Goal: Task Accomplishment & Management: Manage account settings

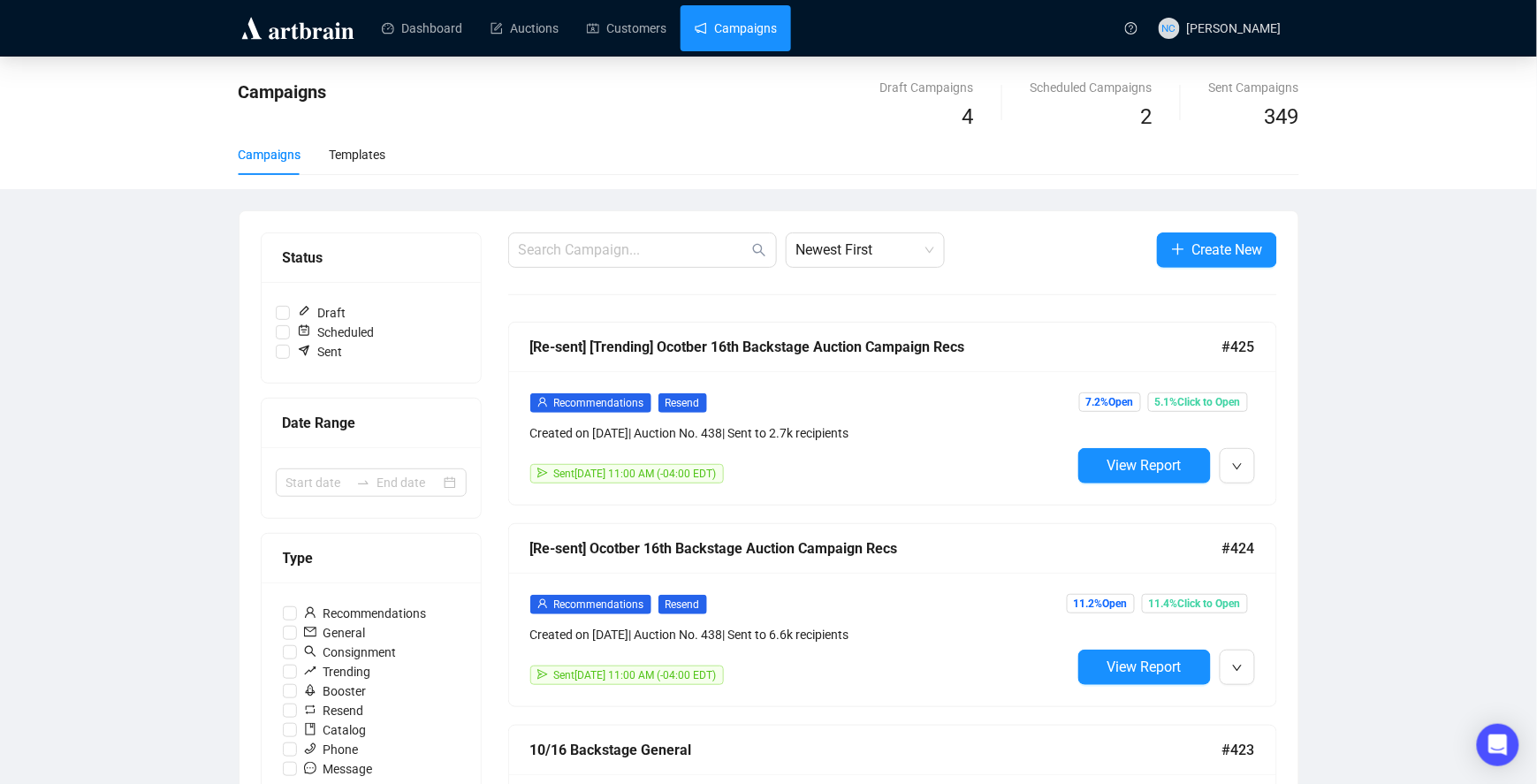
click at [300, 41] on img at bounding box center [298, 28] width 119 height 28
click at [303, 36] on img at bounding box center [298, 28] width 119 height 28
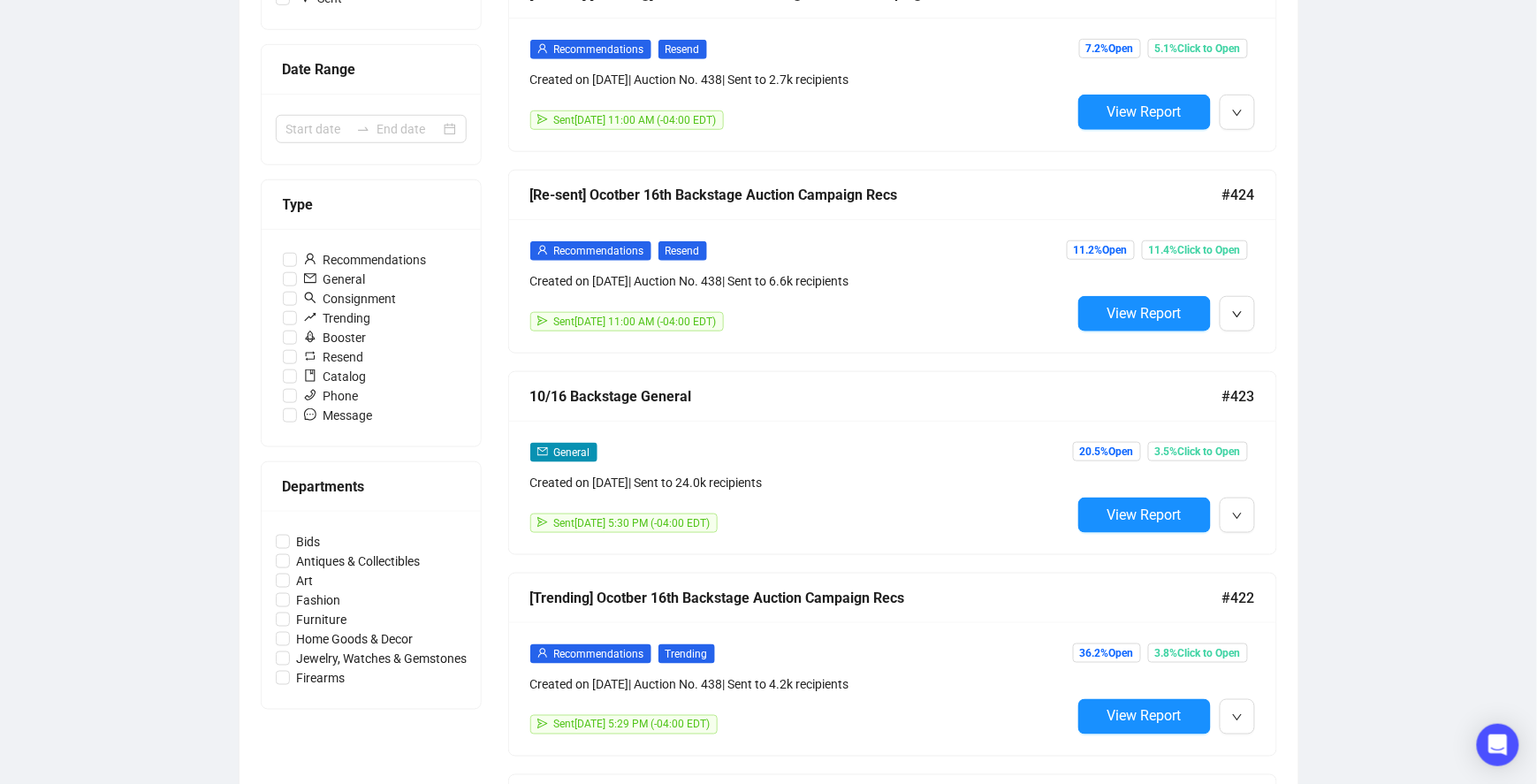
scroll to position [470, 0]
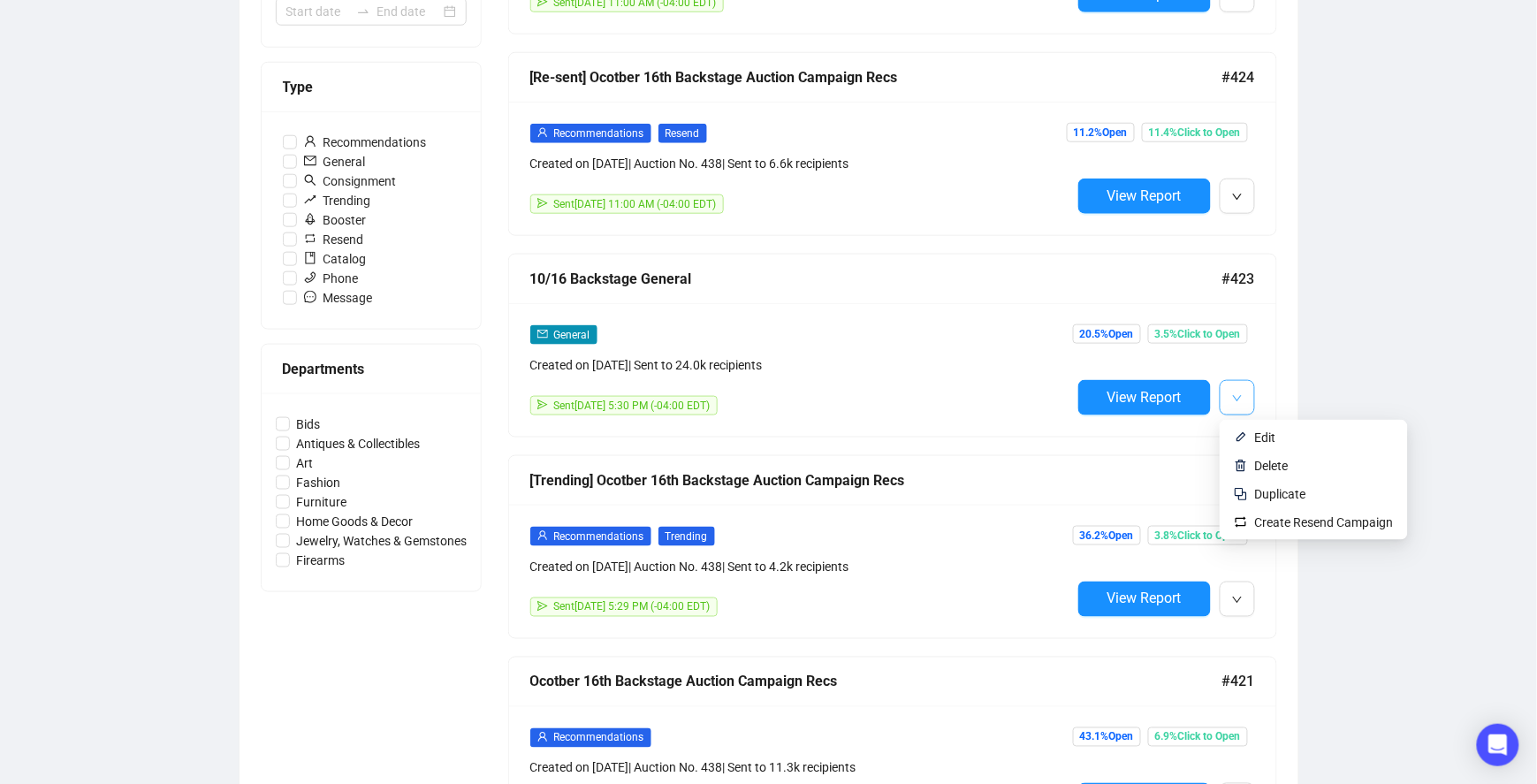
click at [1238, 400] on icon "down" at bounding box center [1237, 397] width 9 height 6
click at [1273, 480] on li "Duplicate" at bounding box center [1314, 493] width 182 height 28
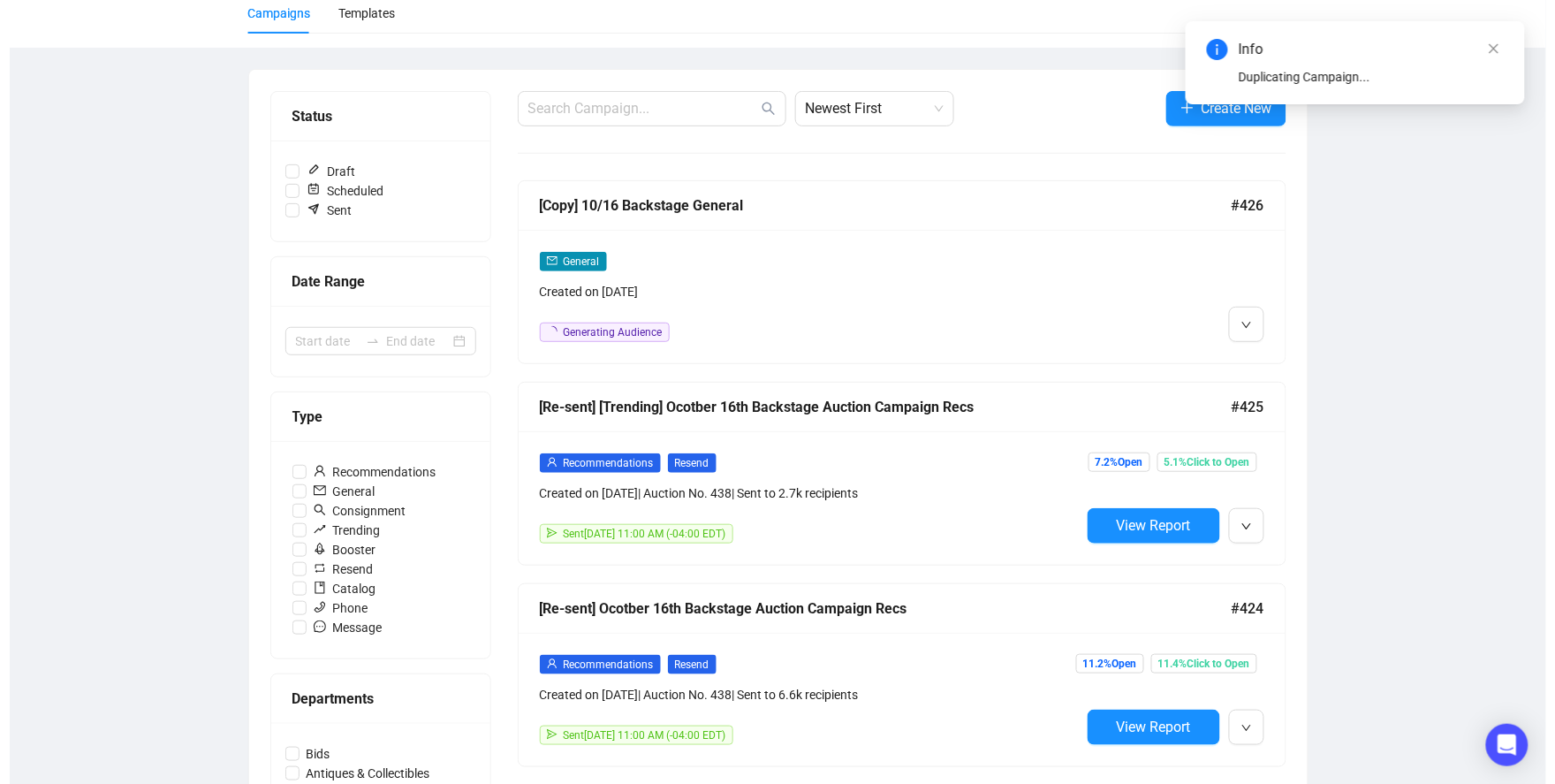
scroll to position [0, 0]
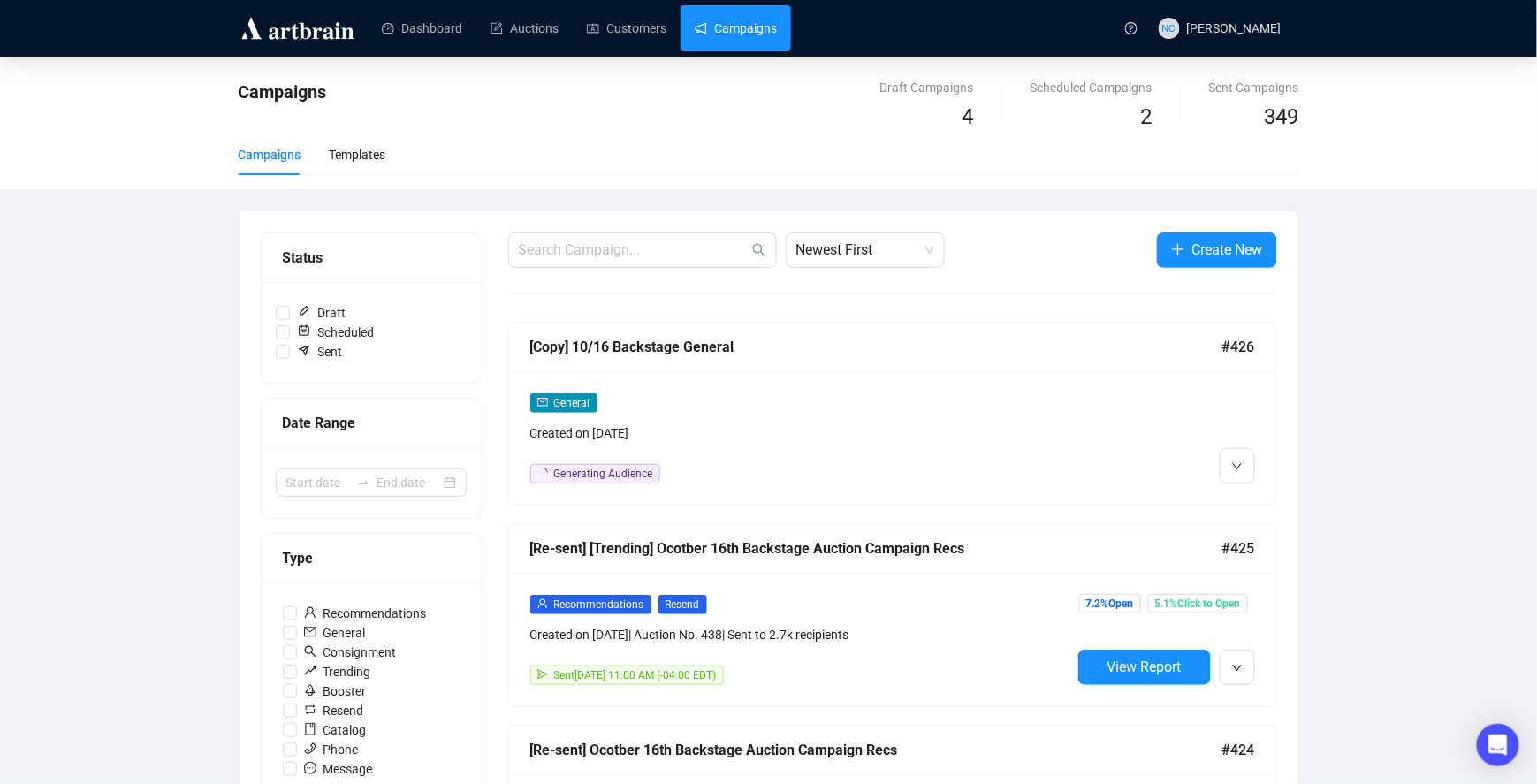
click at [879, 383] on div "General Created on Oct 15, 2025 Generating Audience" at bounding box center [892, 438] width 767 height 133
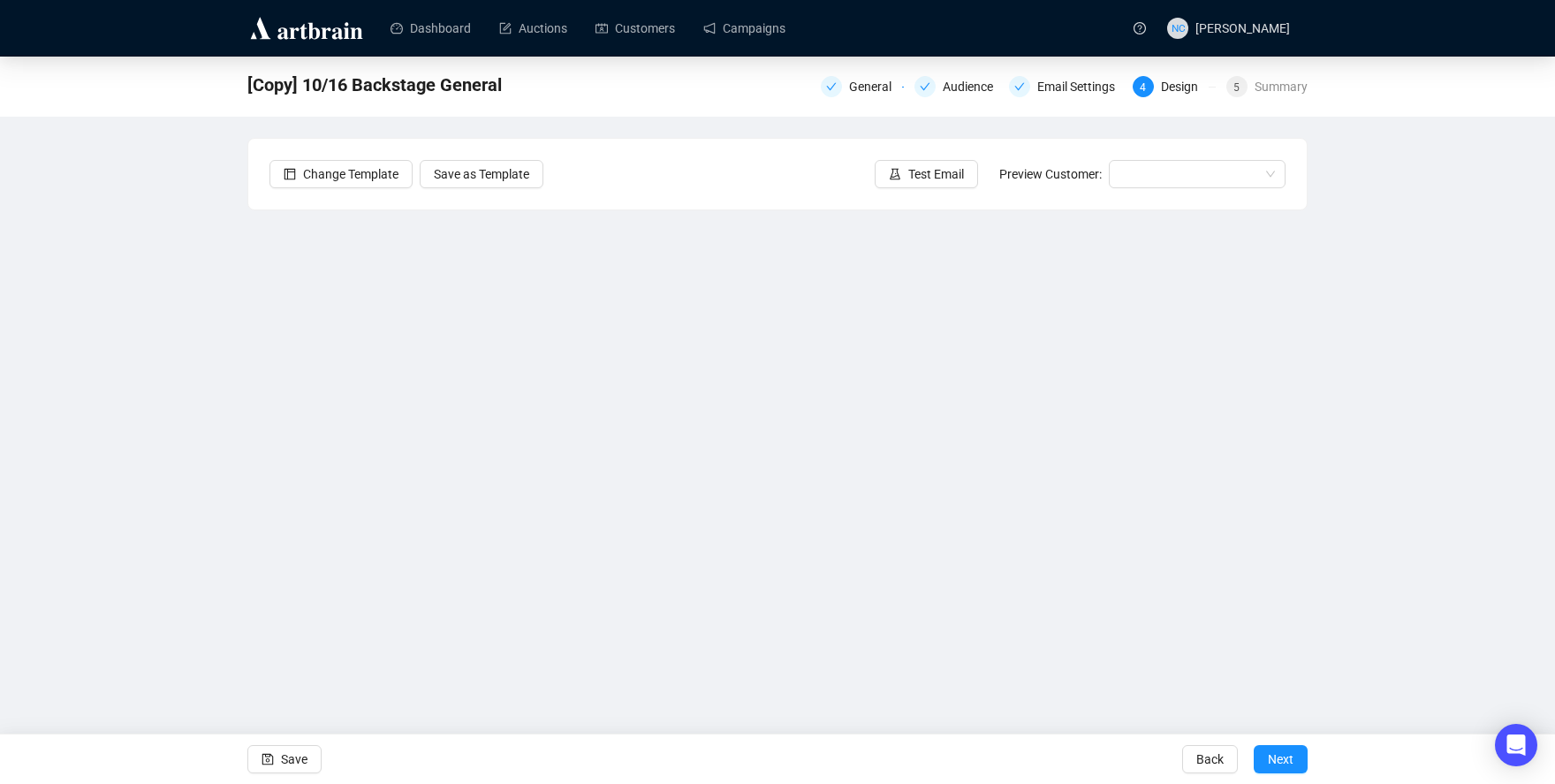
click at [1435, 573] on div "[Copy] 10/16 Backstage General General Audience Email Settings 4 Design 5 Summa…" at bounding box center [777, 377] width 1555 height 640
click at [312, 755] on button "Save" at bounding box center [284, 758] width 74 height 28
click at [293, 762] on span "Save" at bounding box center [294, 758] width 26 height 49
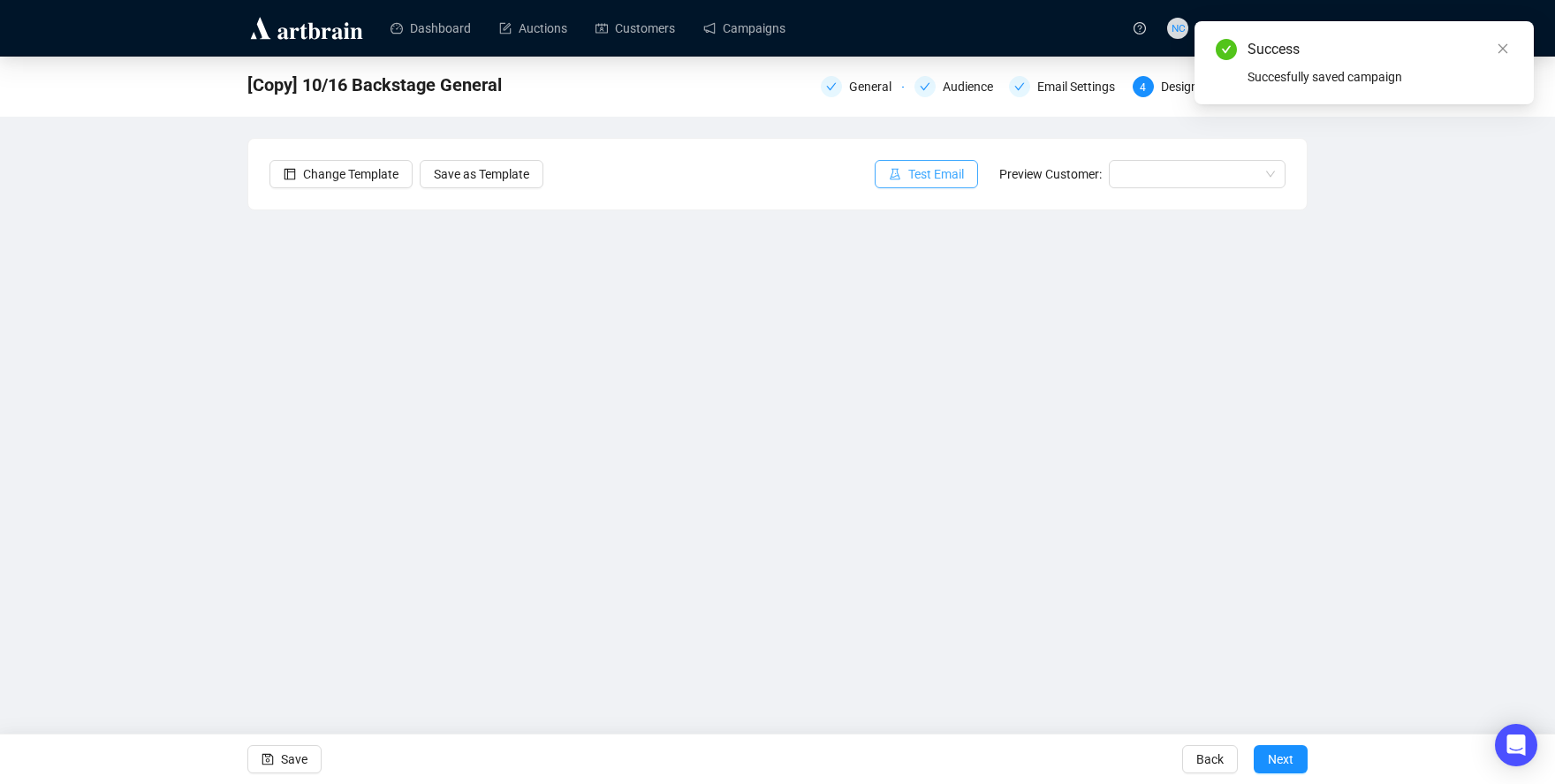
click at [943, 181] on span "Test Email" at bounding box center [936, 173] width 56 height 19
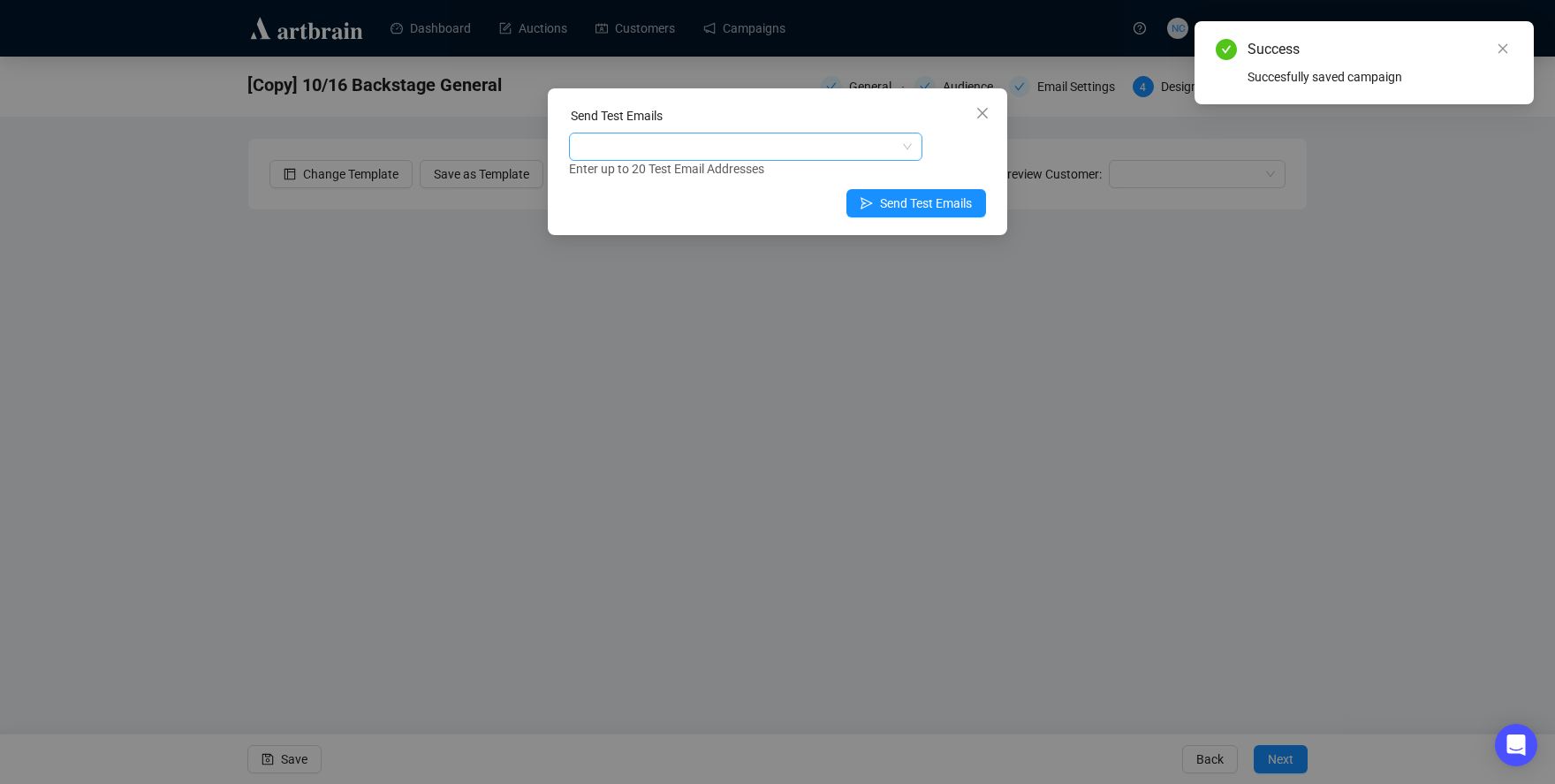
click at [679, 154] on div at bounding box center [737, 146] width 328 height 25
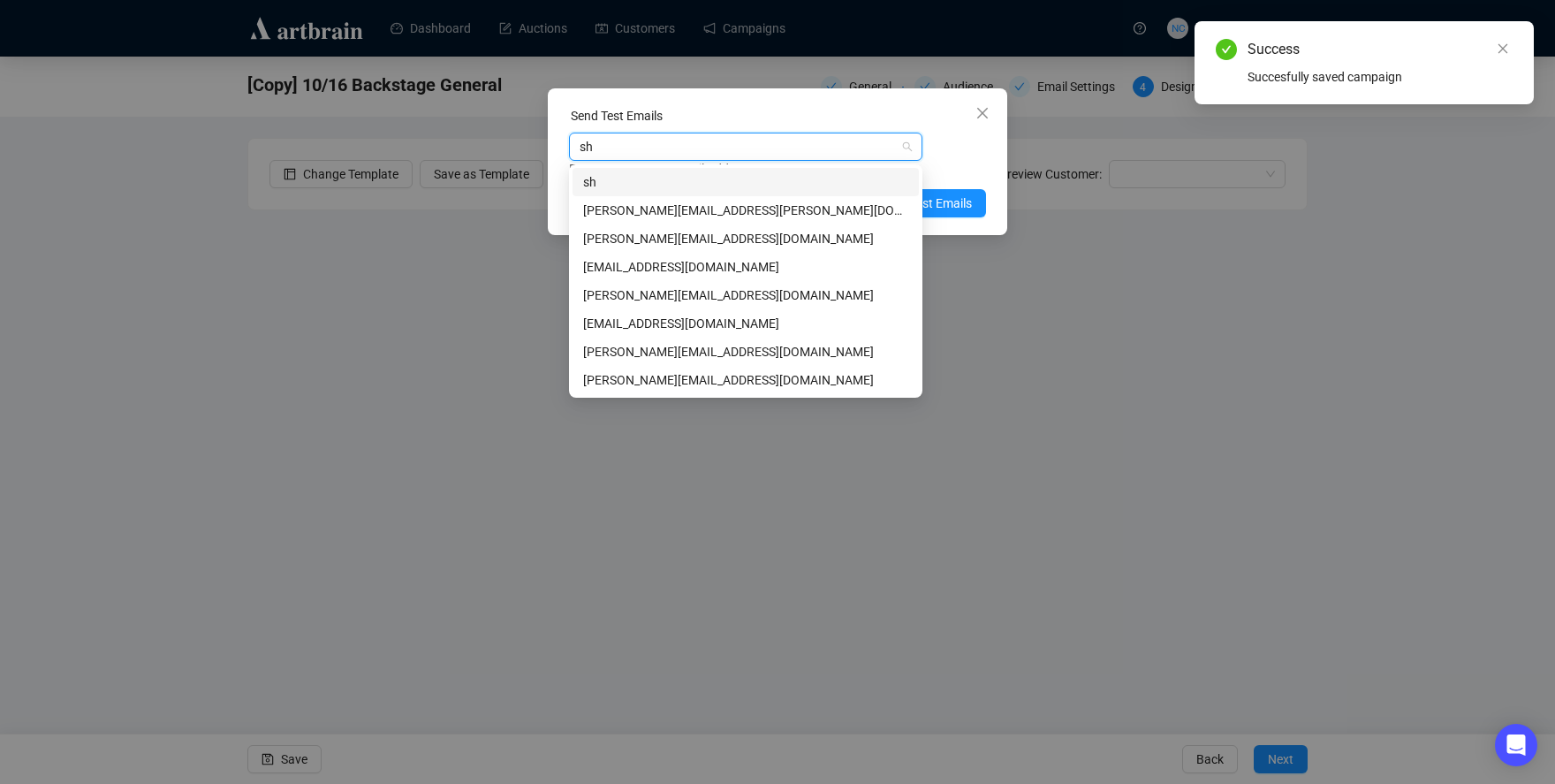
type input "sha"
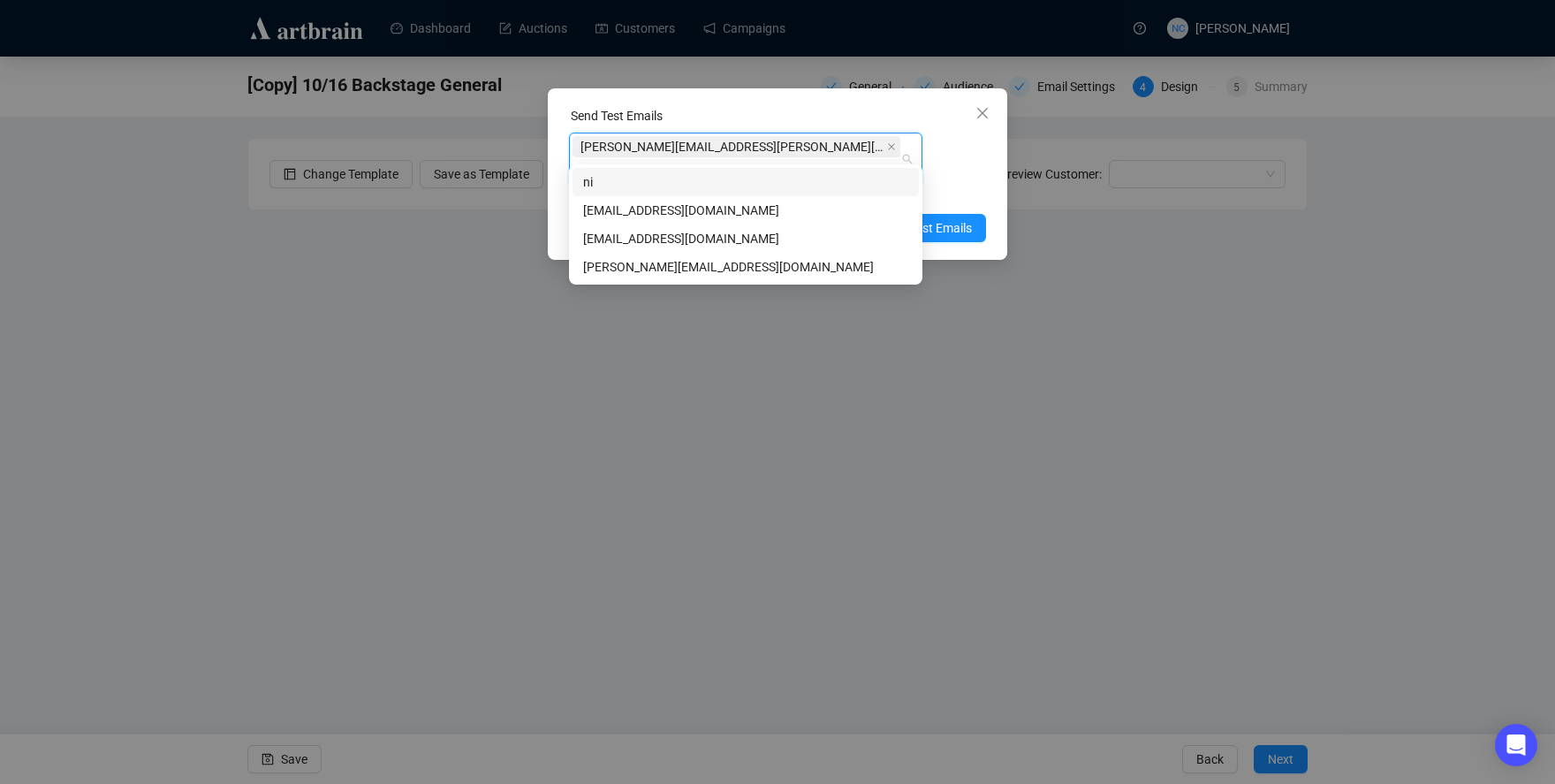
type input "nick"
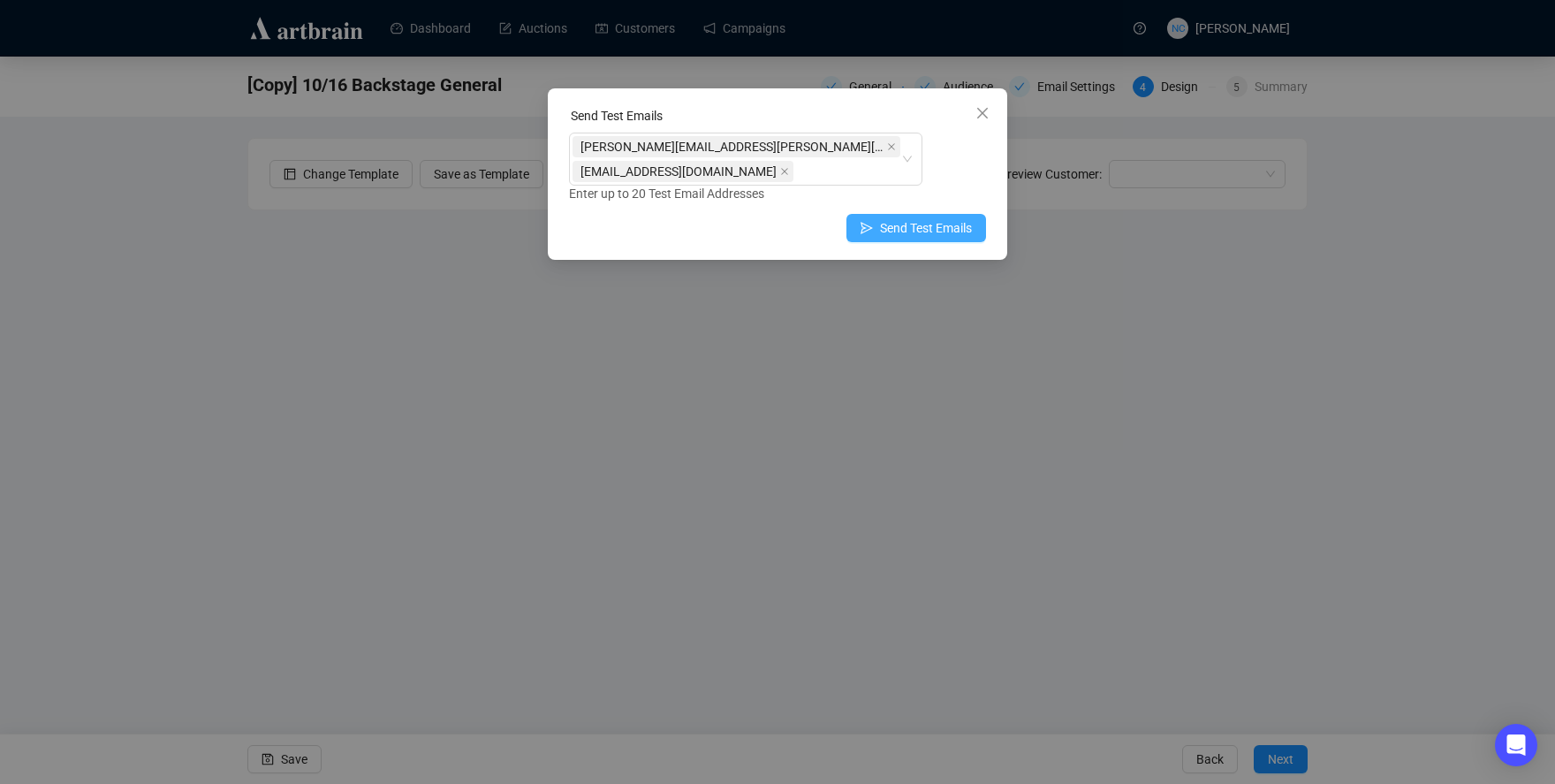
click at [979, 216] on button "Send Test Emails" at bounding box center [916, 228] width 140 height 28
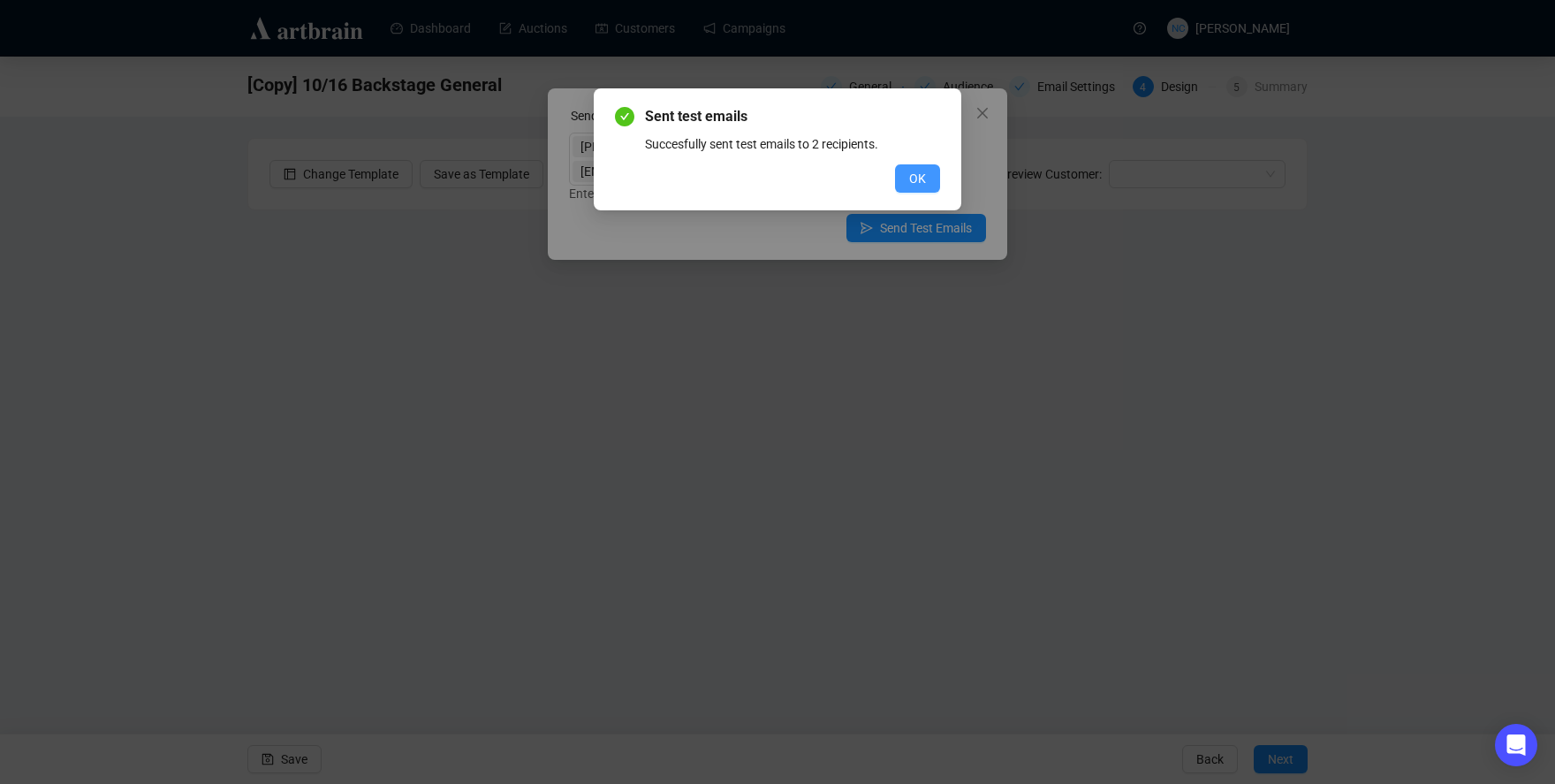
click at [903, 185] on button "OK" at bounding box center [917, 178] width 45 height 28
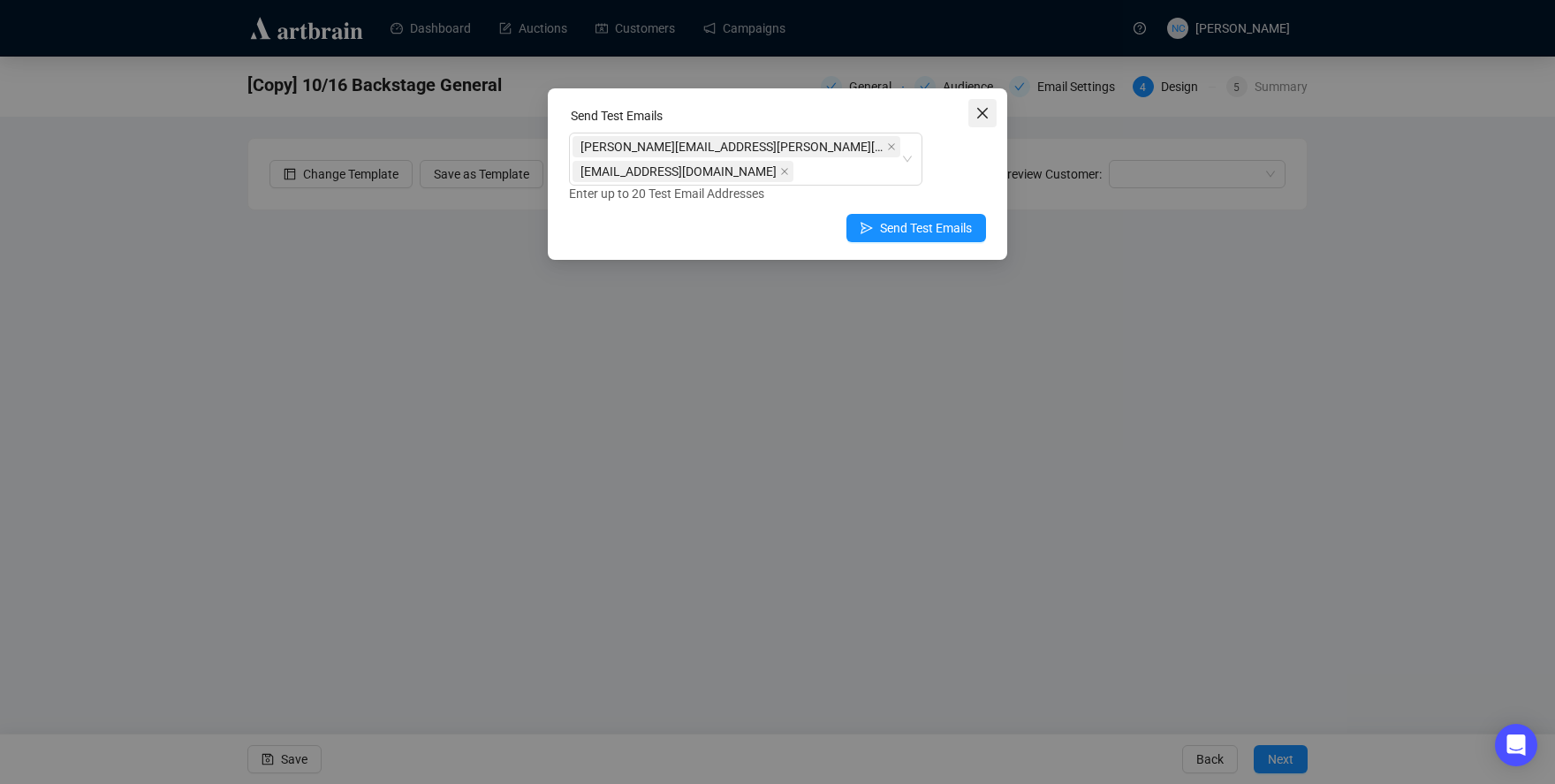
click at [981, 111] on icon "close" at bounding box center [983, 113] width 11 height 11
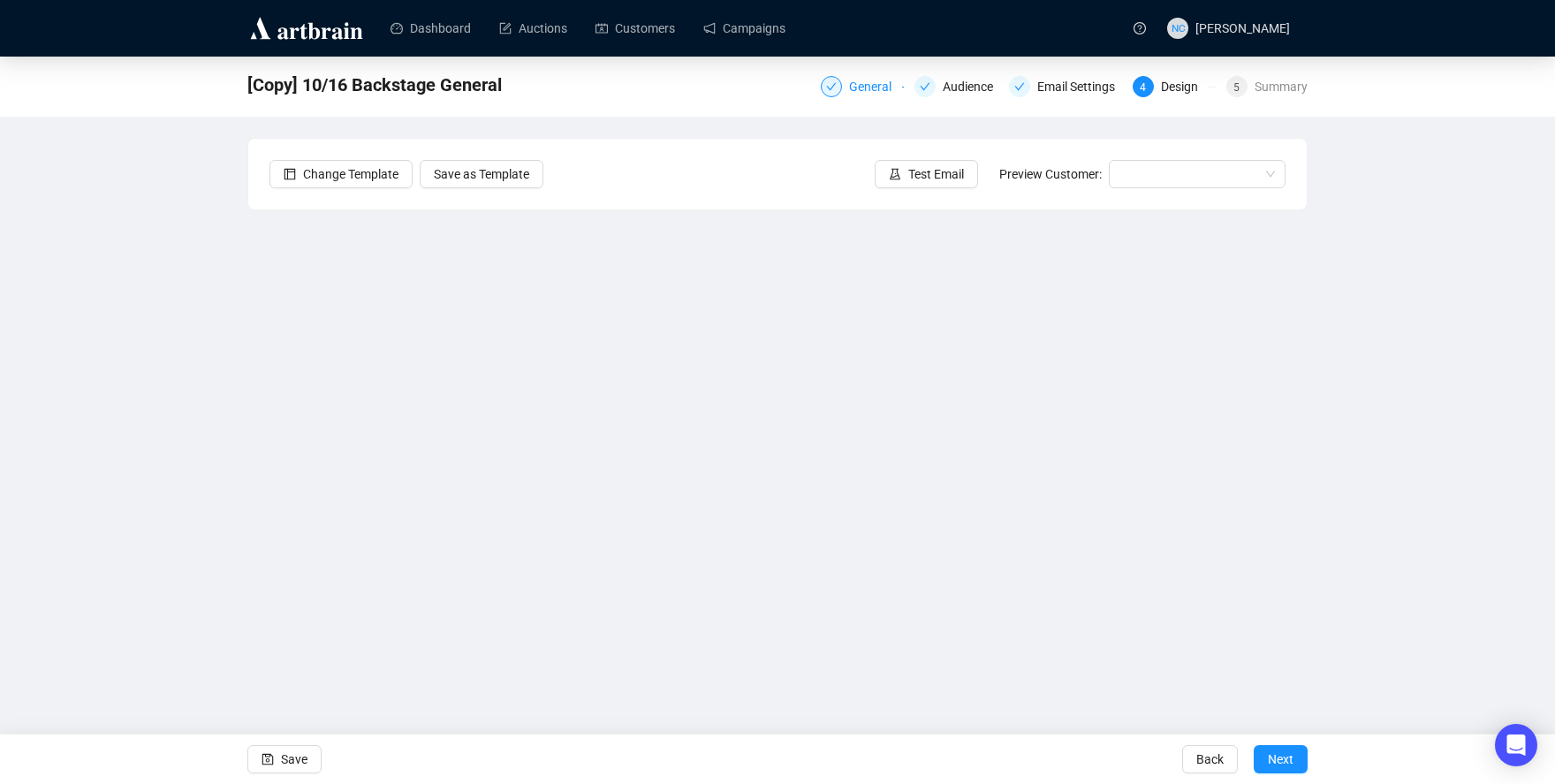
click at [871, 96] on div "General" at bounding box center [876, 86] width 53 height 21
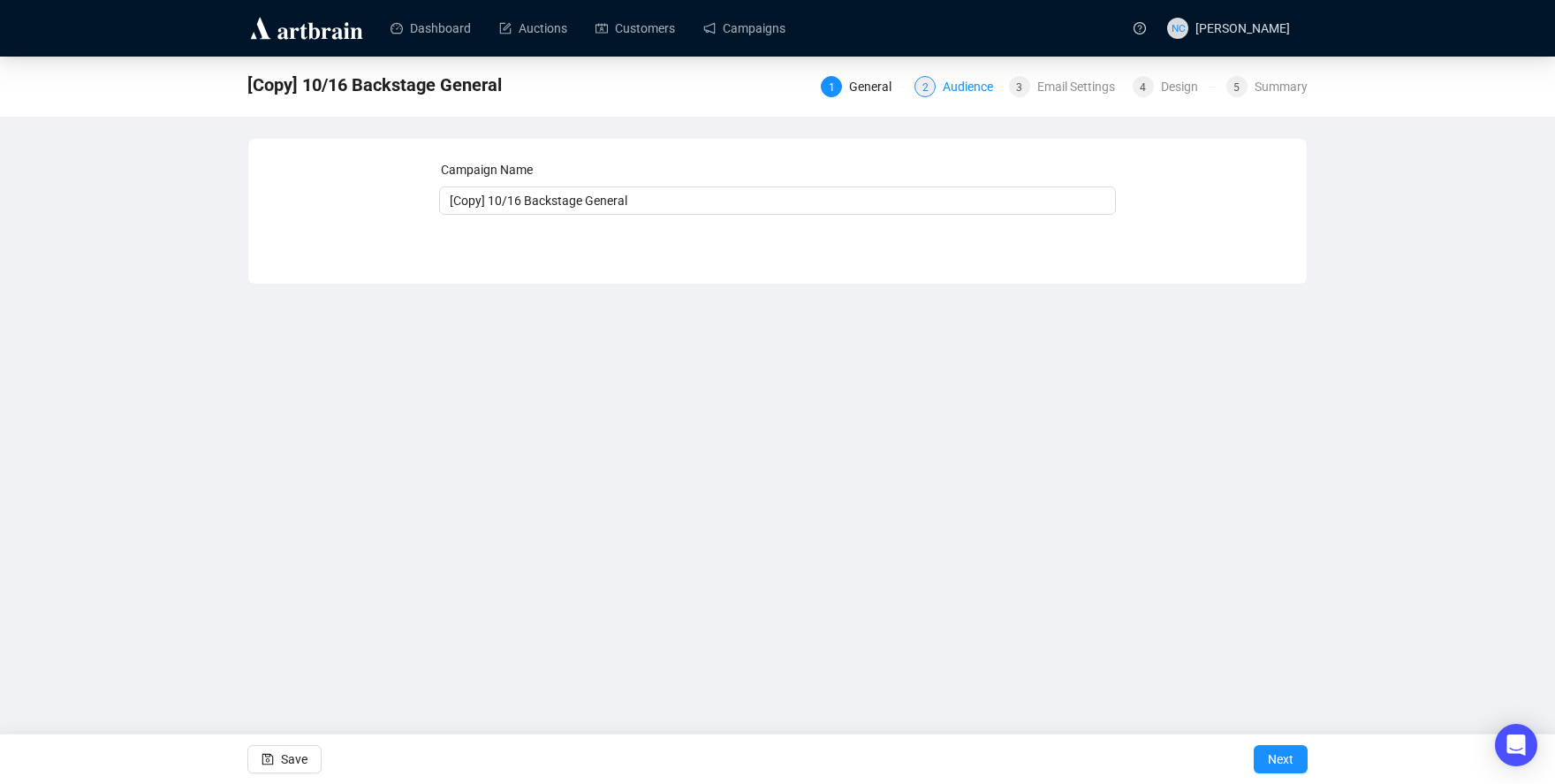
click at [966, 84] on div "Audience" at bounding box center [973, 86] width 61 height 21
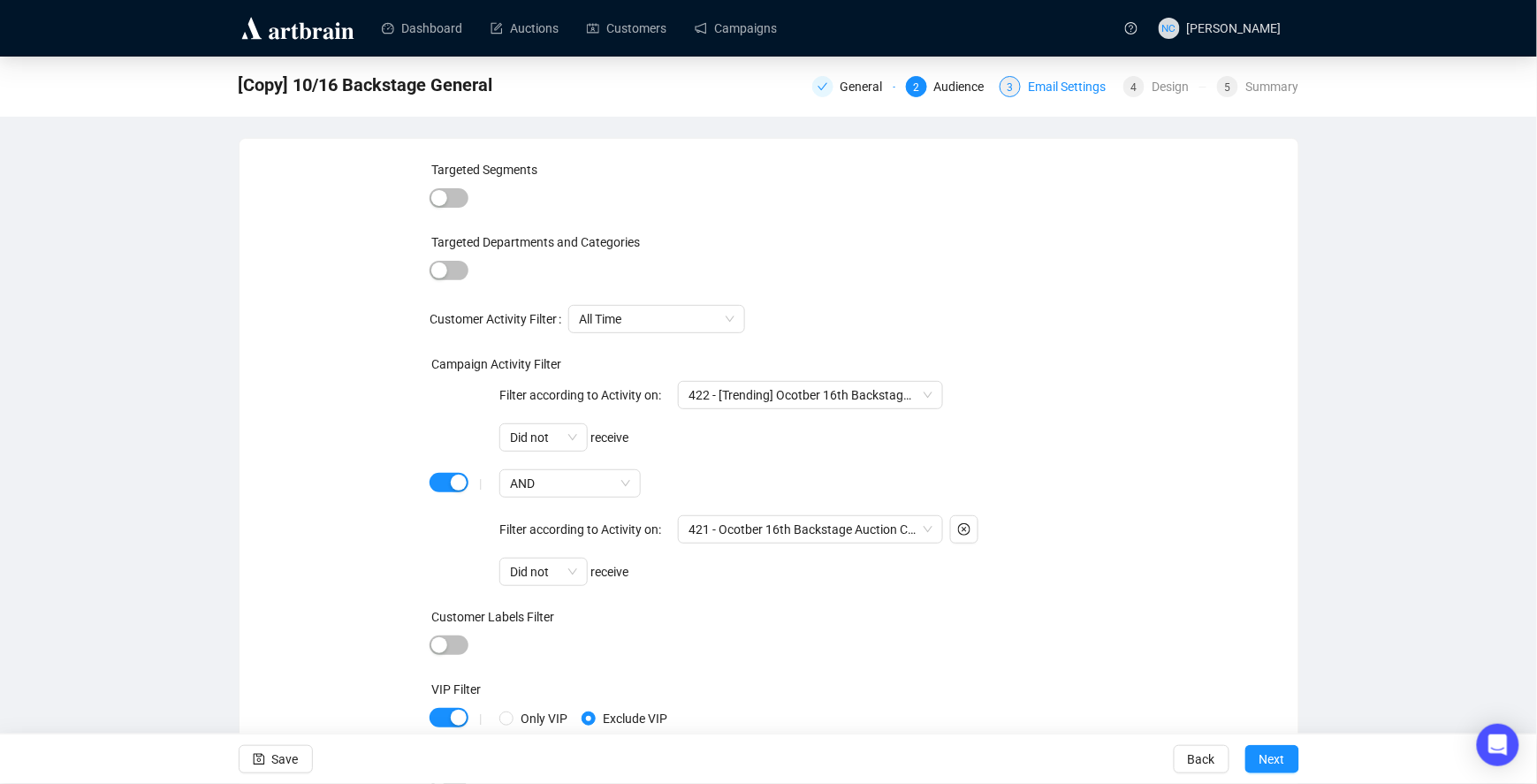
click at [1079, 92] on div "Email Settings" at bounding box center [1072, 86] width 88 height 21
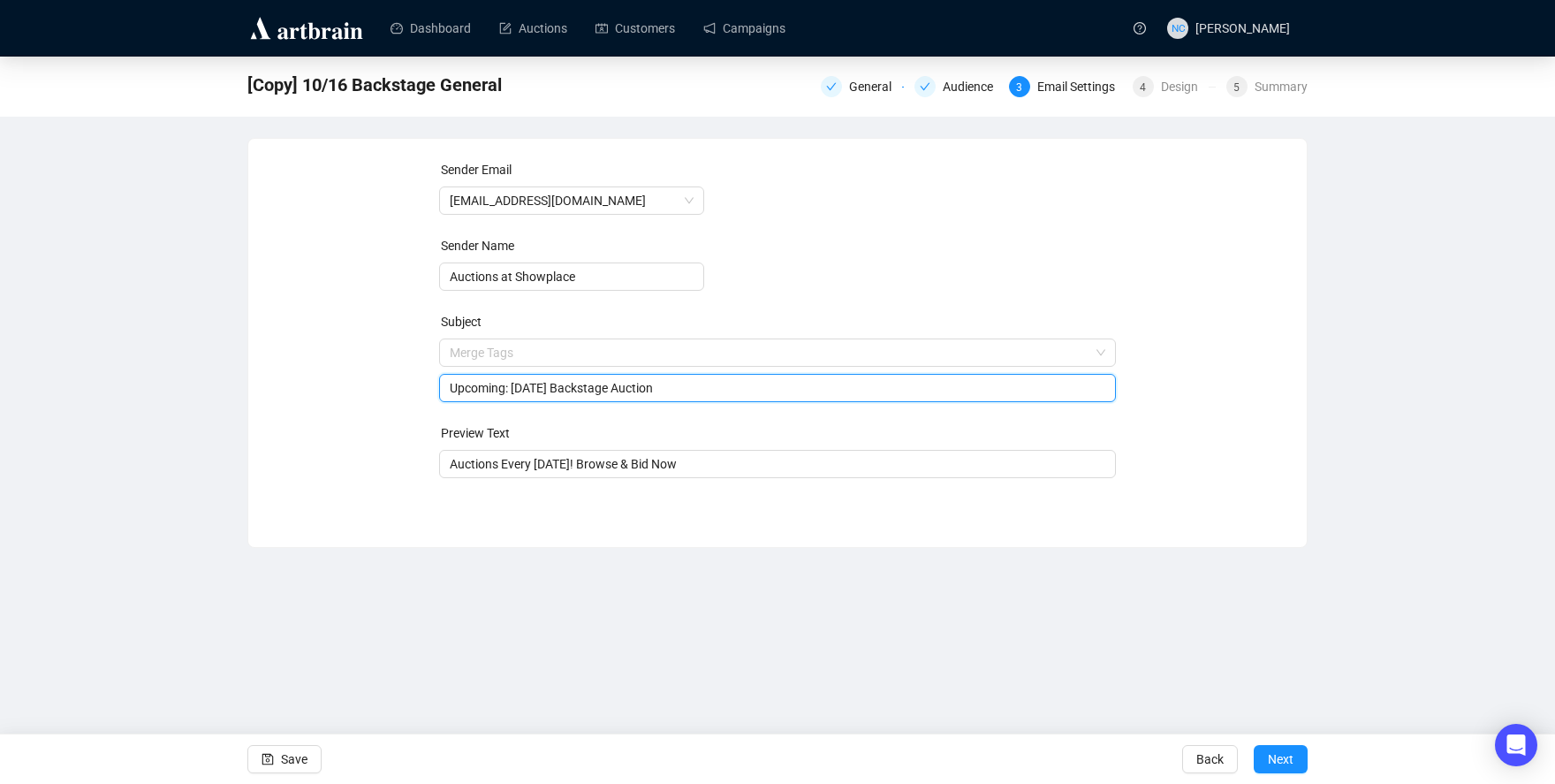
click at [560, 354] on span "Merge Tags Upcoming: October 16th Backstage Auction" at bounding box center [778, 370] width 678 height 49
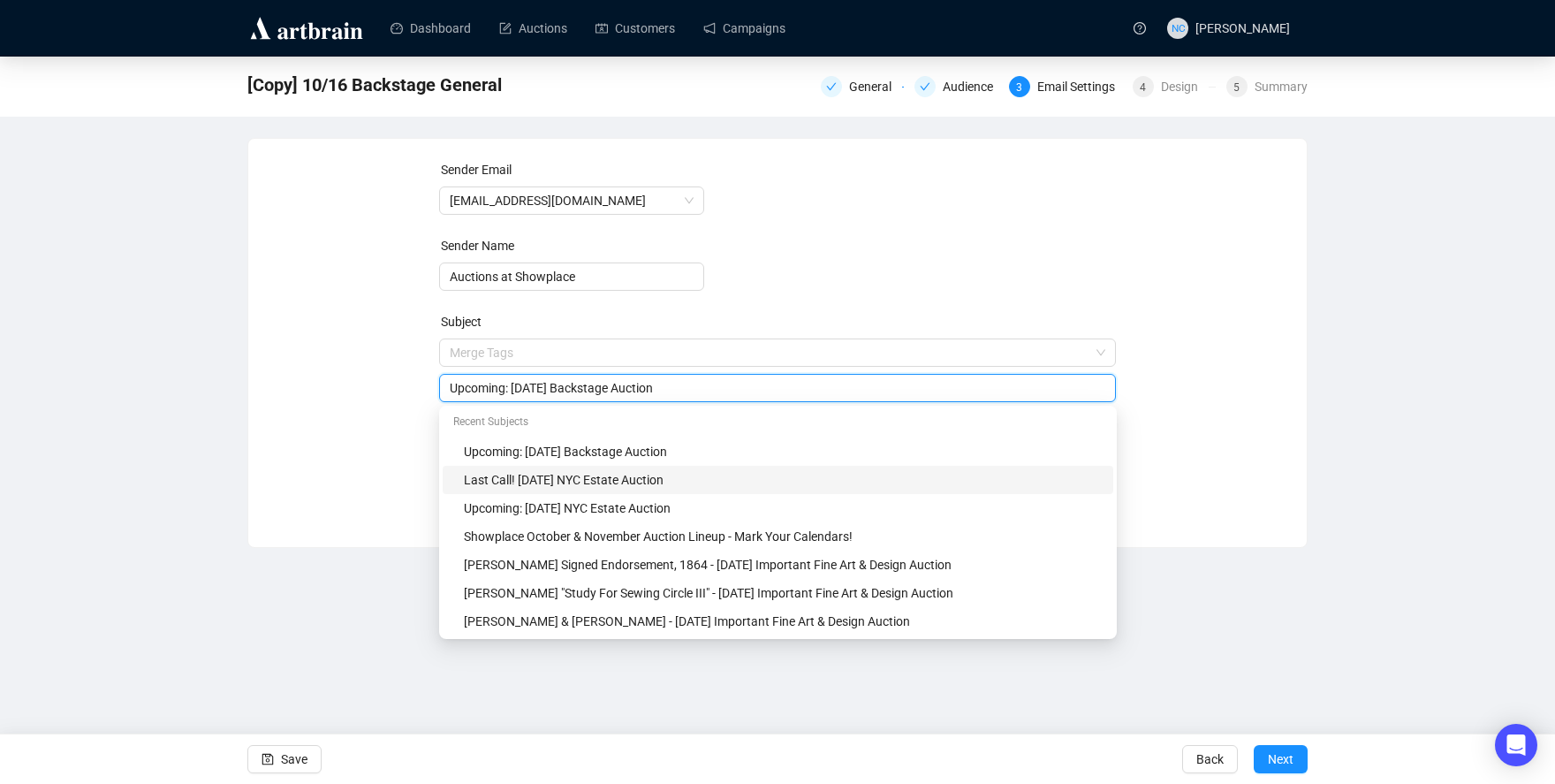
click at [556, 474] on div "Last Call! October 9th NYC Estate Auction" at bounding box center [783, 480] width 639 height 19
drag, startPoint x: 690, startPoint y: 386, endPoint x: 545, endPoint y: 395, distance: 145.3
click at [545, 395] on input "Last Call! October 9th NYC Estate Auction" at bounding box center [778, 387] width 657 height 19
type input "Last Call! October 16th Backstage Auction"
click at [969, 88] on div "Audience" at bounding box center [973, 86] width 61 height 21
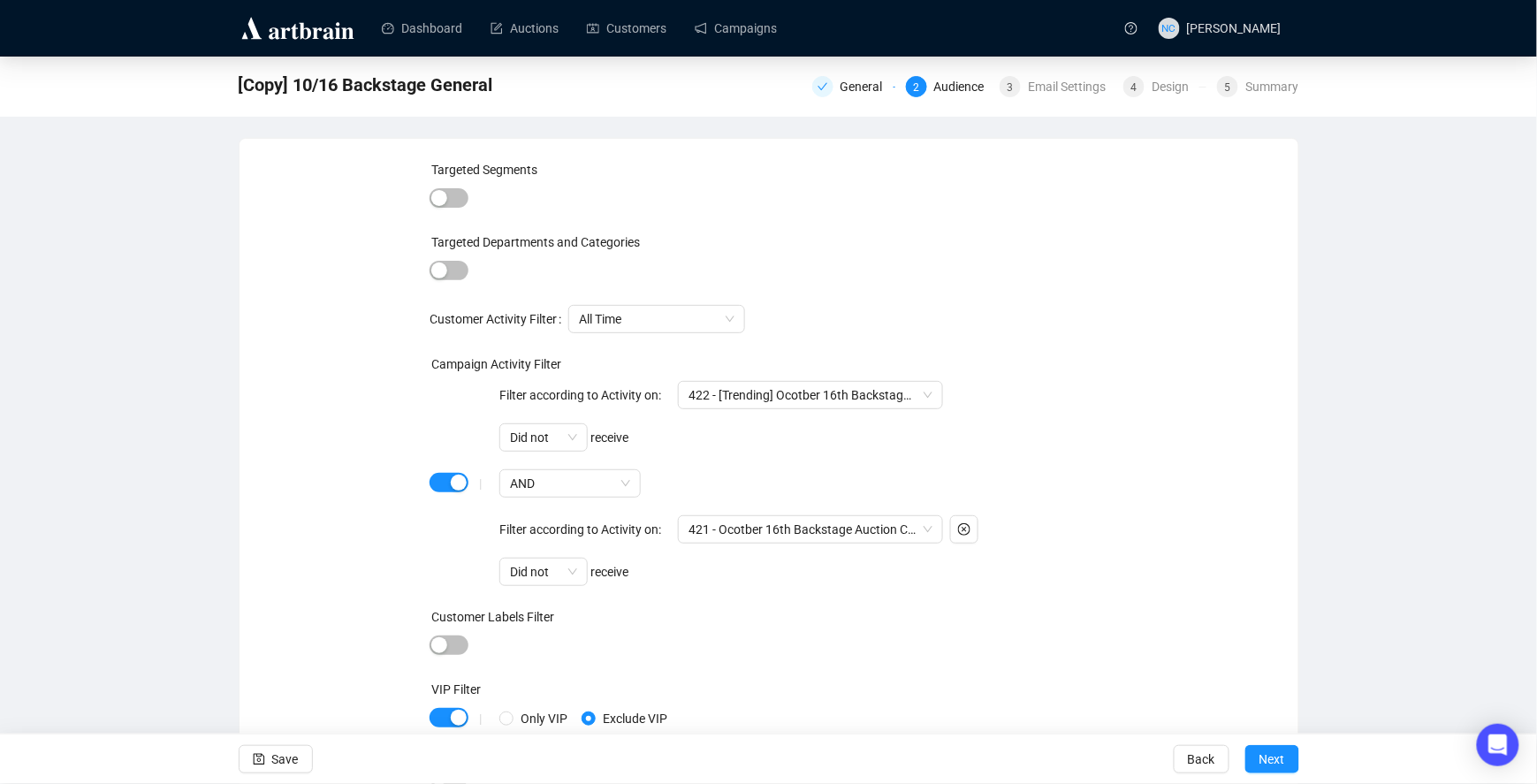
click at [449, 465] on div "| Filter according to Activity on: 422 - [Trending] Ocotber 16th Backstage Auct…" at bounding box center [768, 483] width 678 height 205
click at [458, 480] on div "button" at bounding box center [458, 481] width 16 height 15
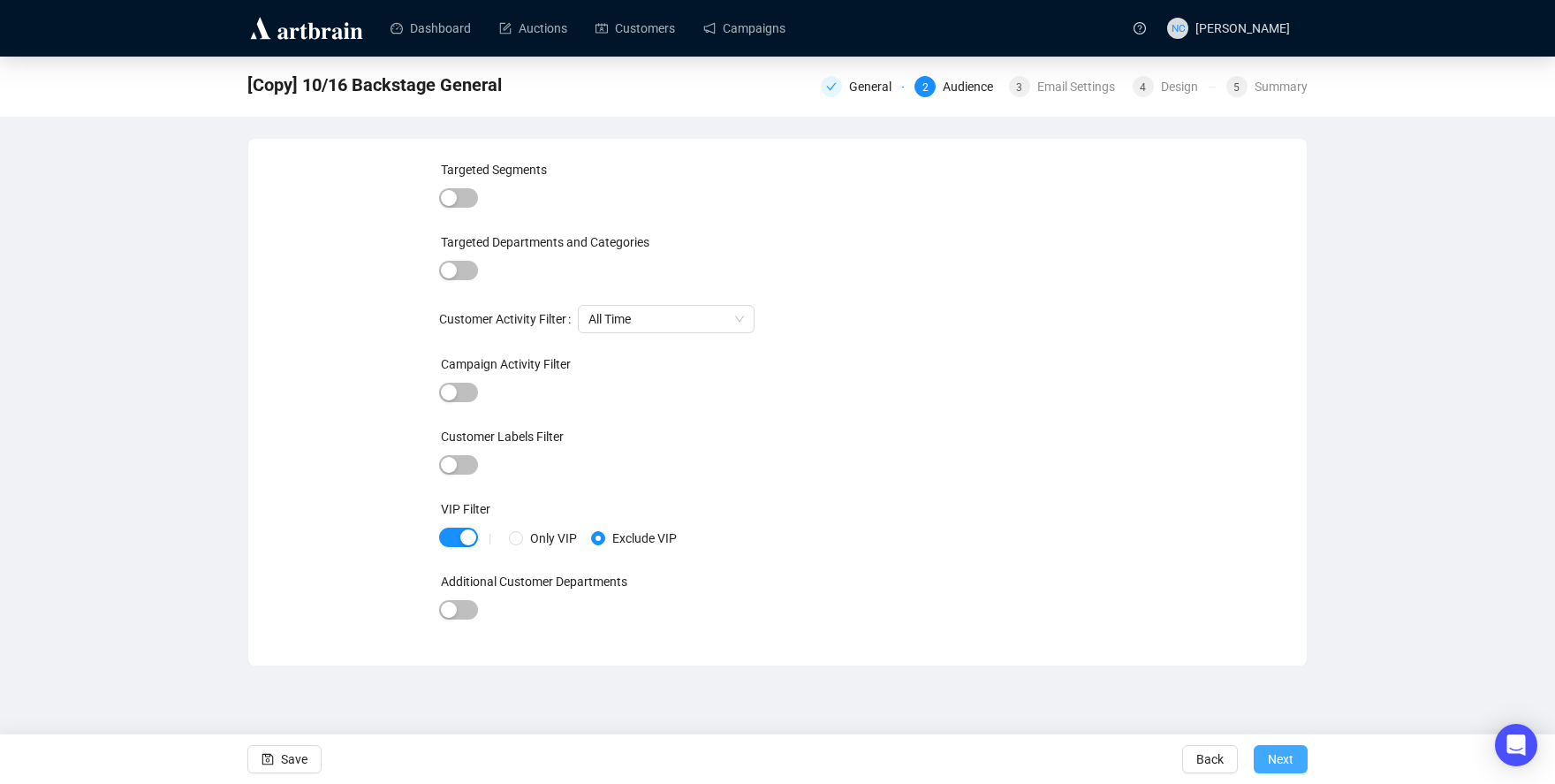
click at [1274, 753] on span "Next" at bounding box center [1281, 758] width 26 height 49
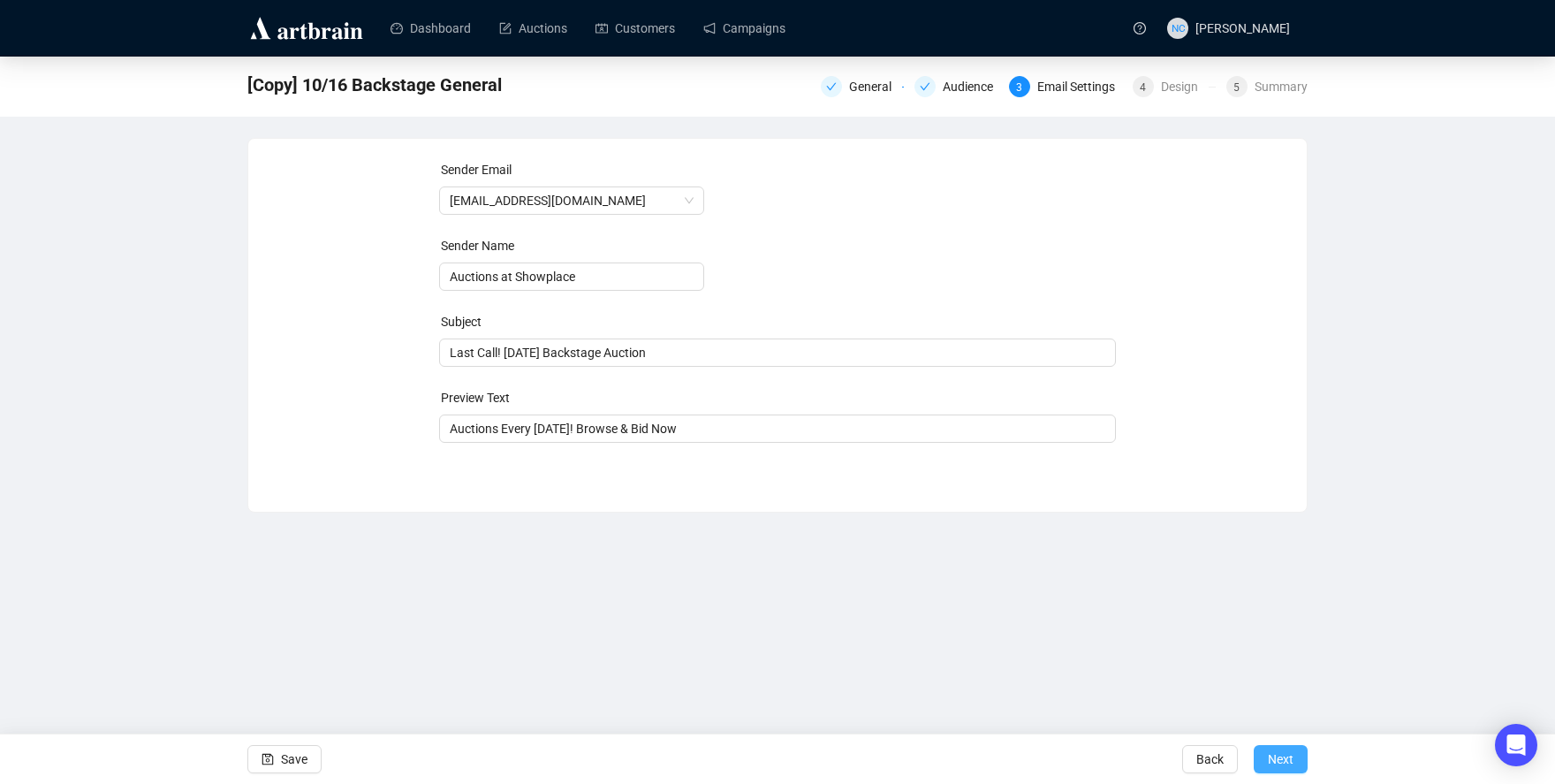
click at [1283, 756] on span "Next" at bounding box center [1281, 758] width 26 height 49
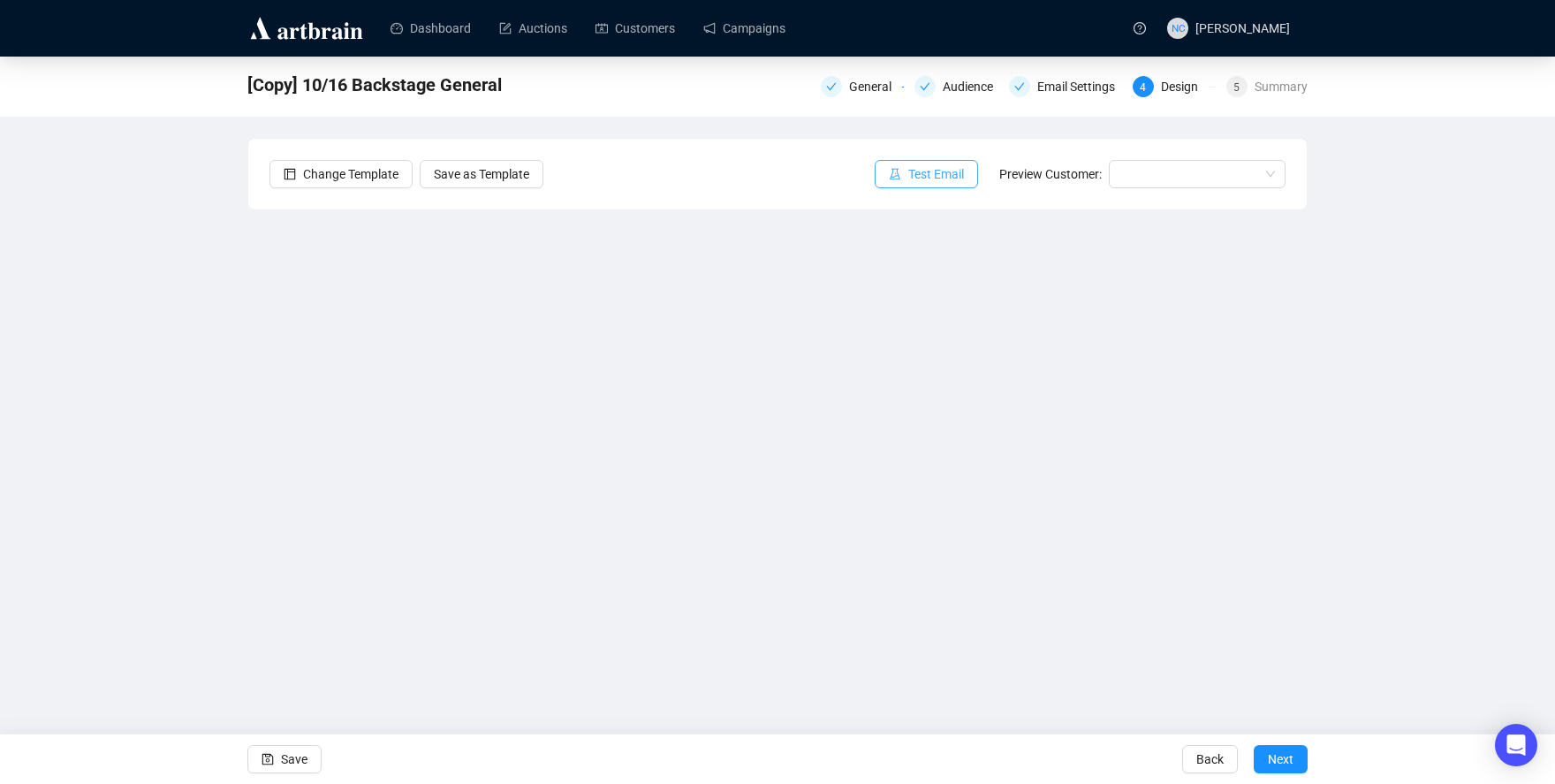
click at [938, 168] on span "Test Email" at bounding box center [936, 173] width 56 height 19
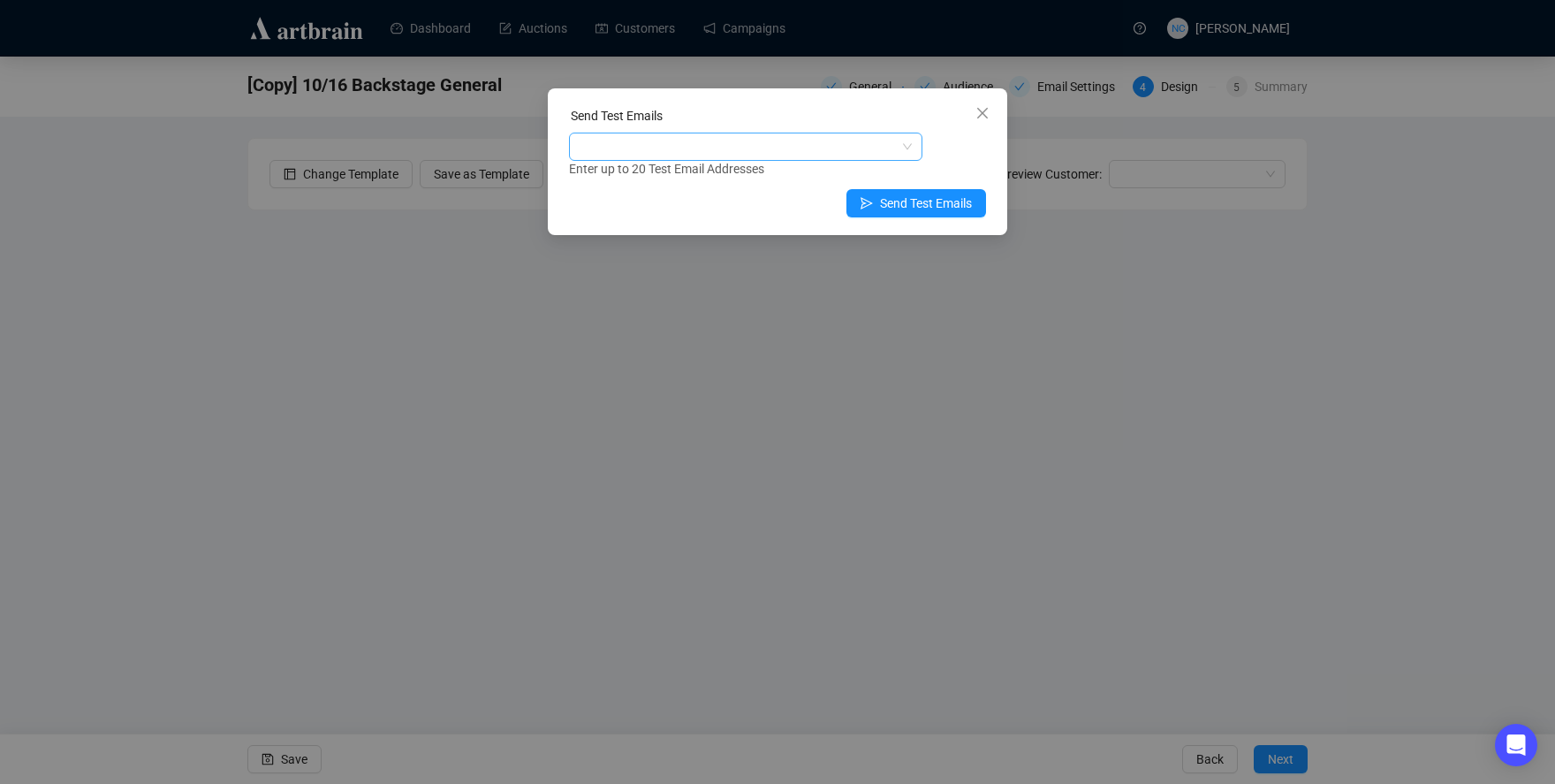
click at [676, 139] on div at bounding box center [737, 146] width 328 height 25
click at [683, 149] on div at bounding box center [737, 146] width 328 height 25
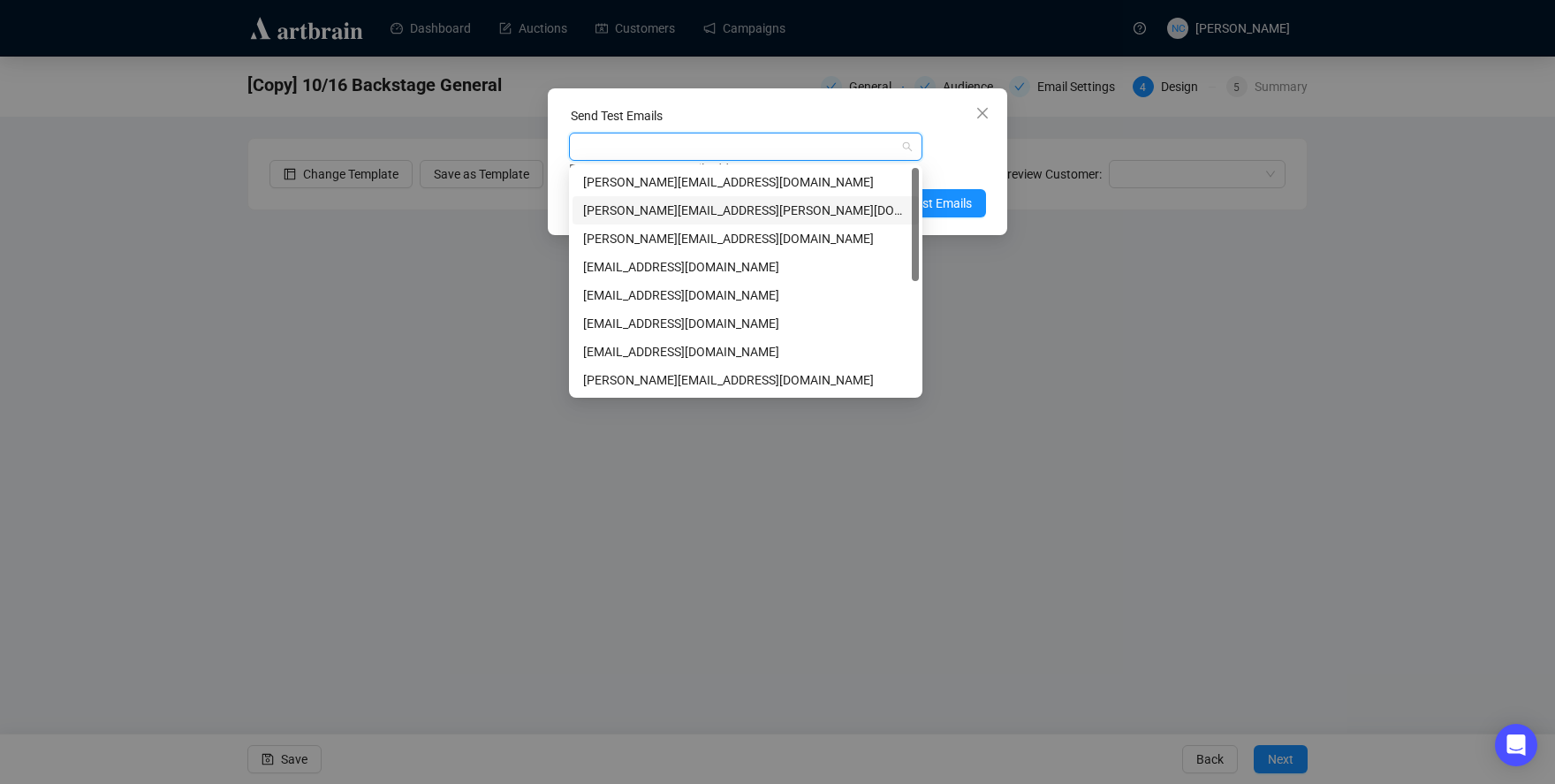
click at [685, 211] on div "shawn.leventhal@gmail.com" at bounding box center [746, 210] width 326 height 19
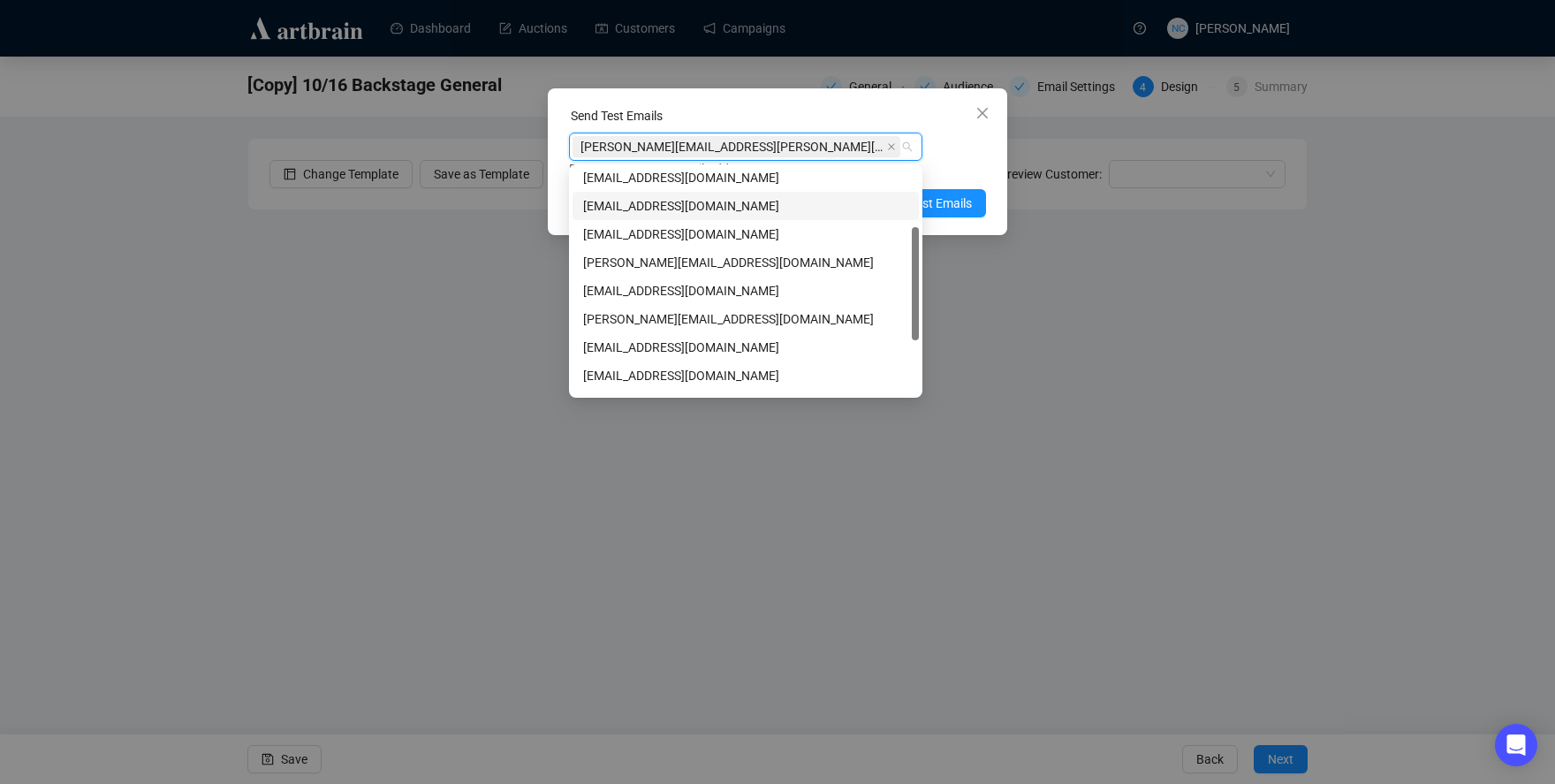
scroll to position [226, 0]
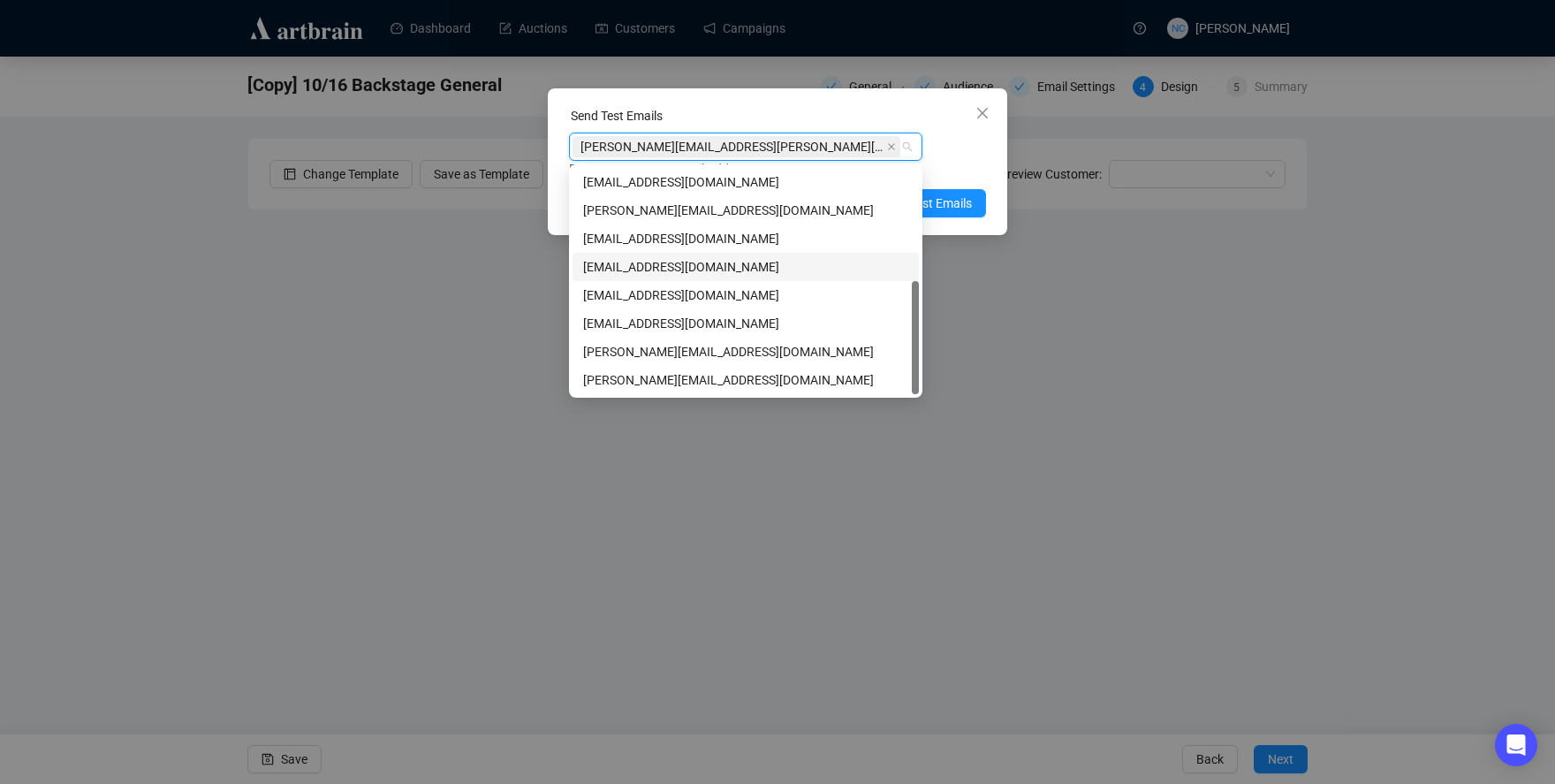
click at [685, 263] on div "nickcheng.ust@gmail.com" at bounding box center [746, 266] width 326 height 19
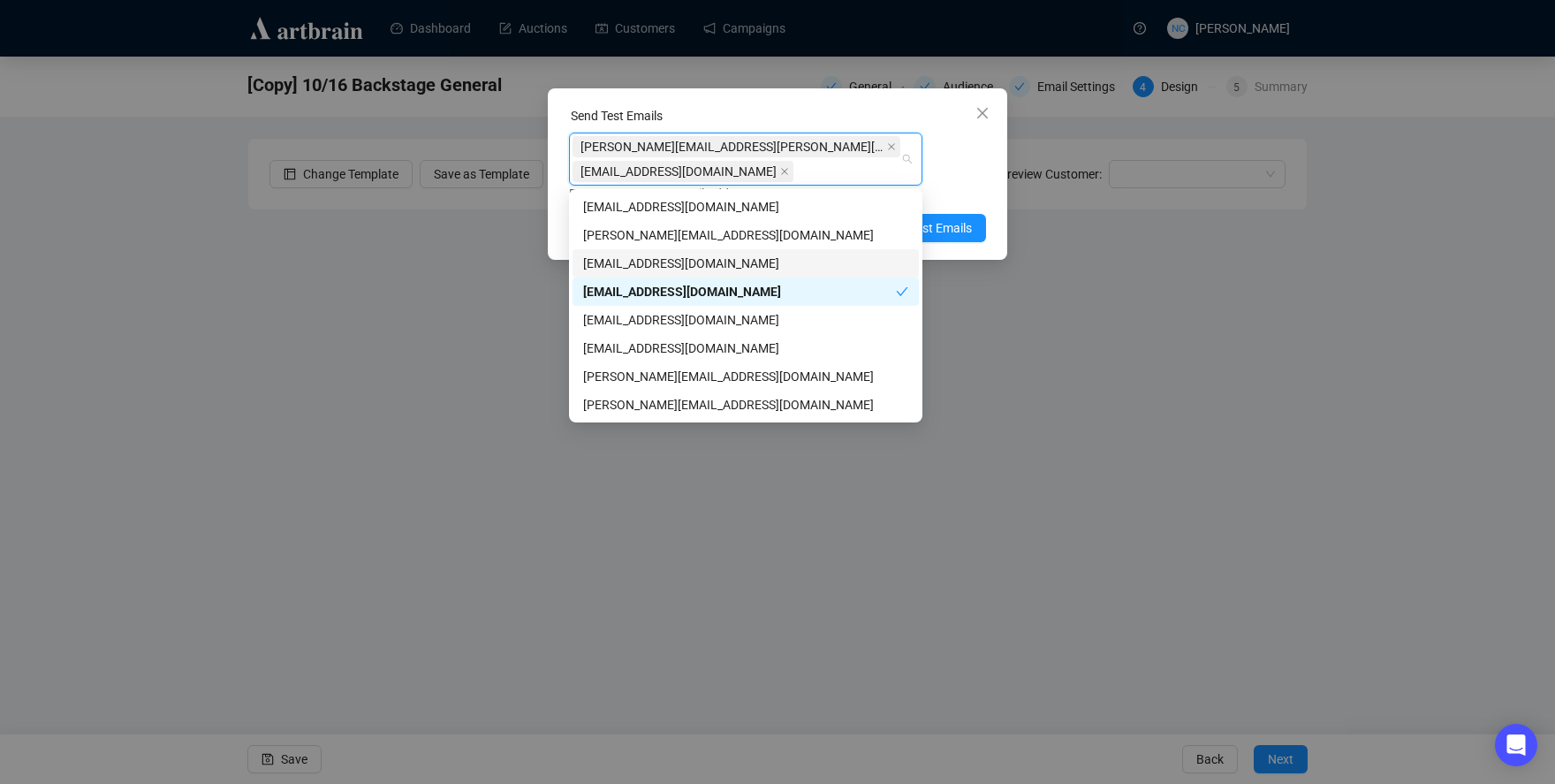
click at [962, 171] on div "shawn.leventhal@gmail.com nickcheng.ust@gmail.com Enter up to 20 Test Email Add…" at bounding box center [777, 168] width 417 height 71
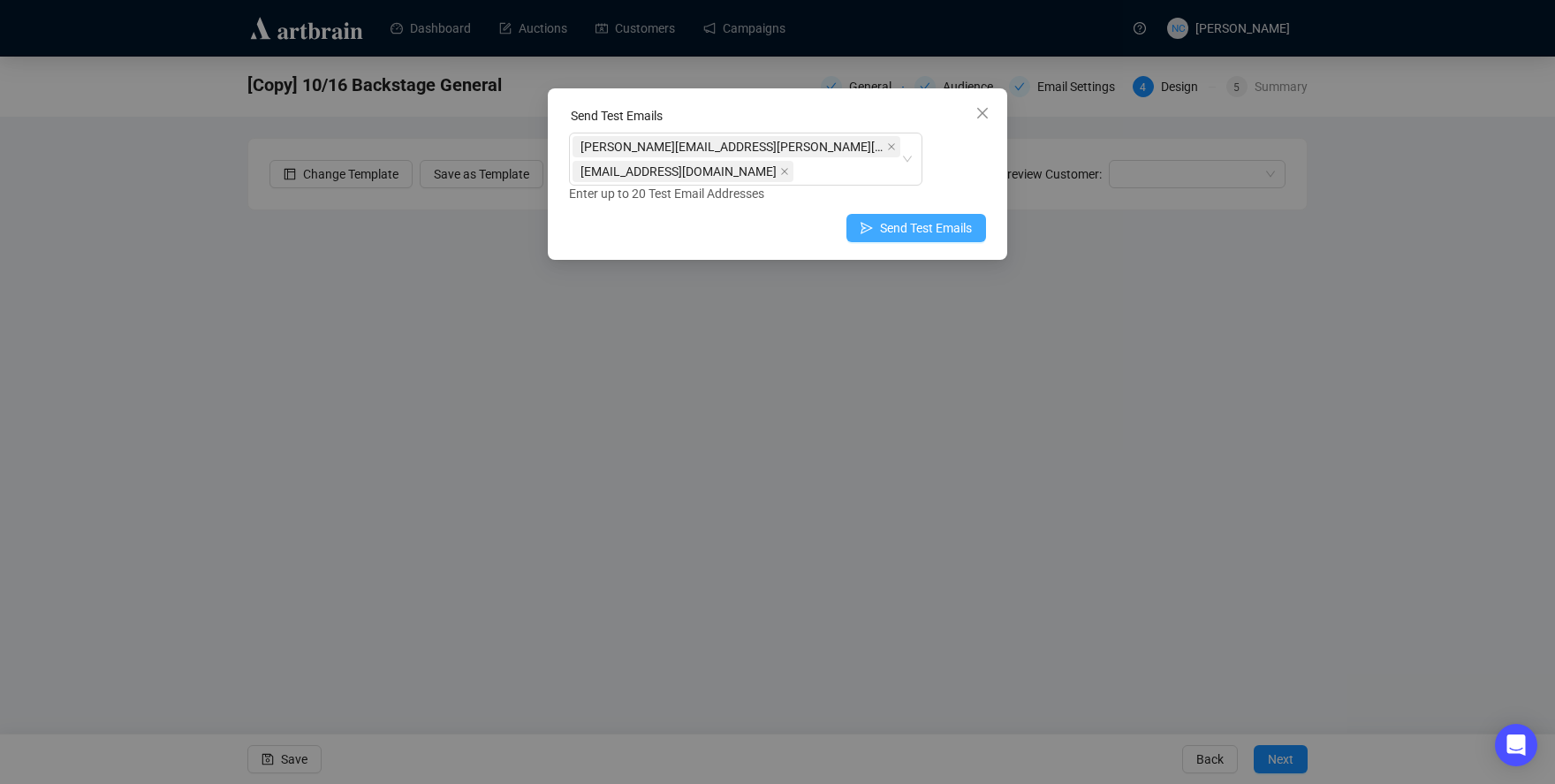
click at [945, 223] on span "Send Test Emails" at bounding box center [926, 227] width 92 height 19
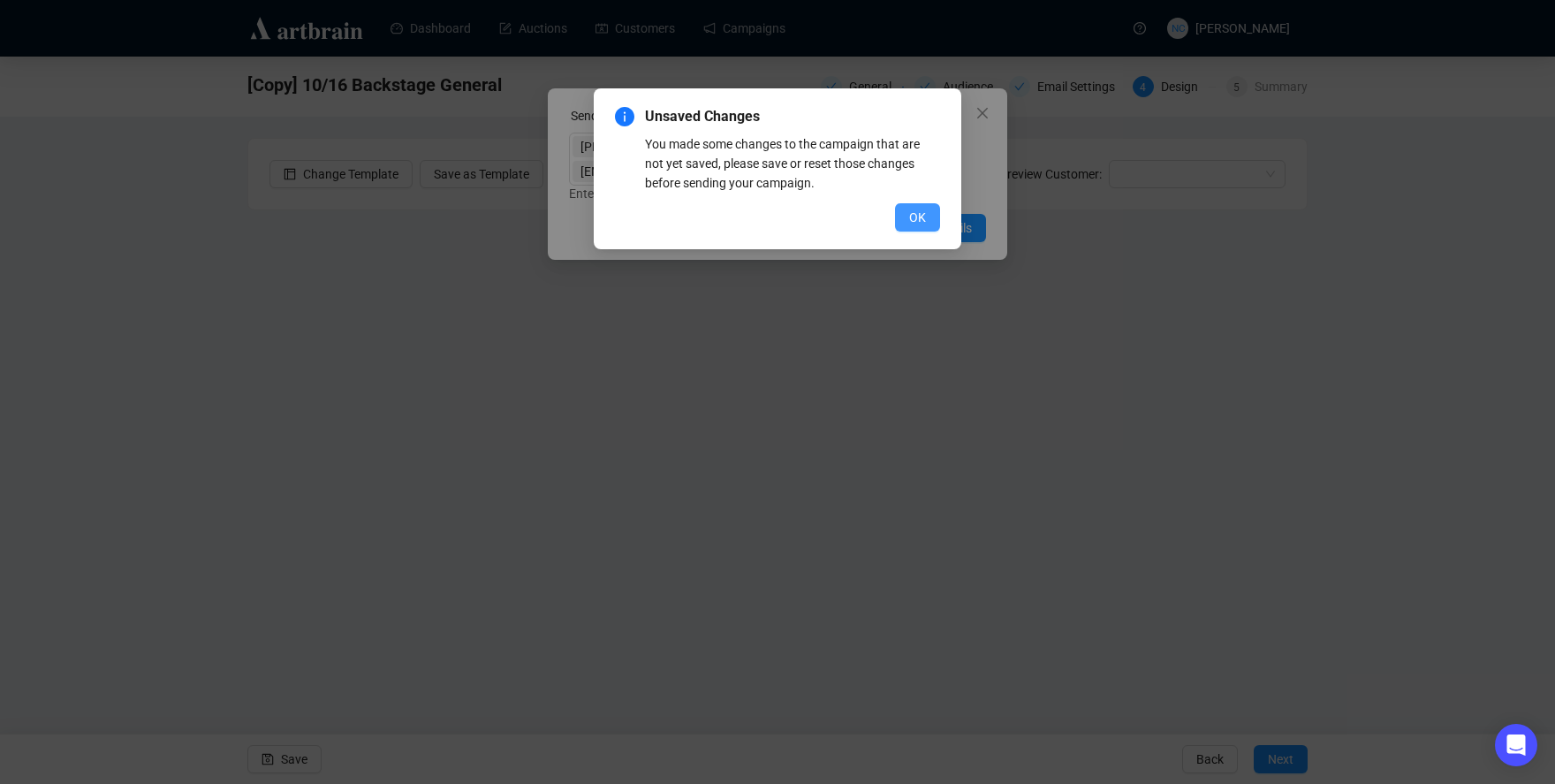
click at [916, 214] on span "OK" at bounding box center [917, 217] width 16 height 19
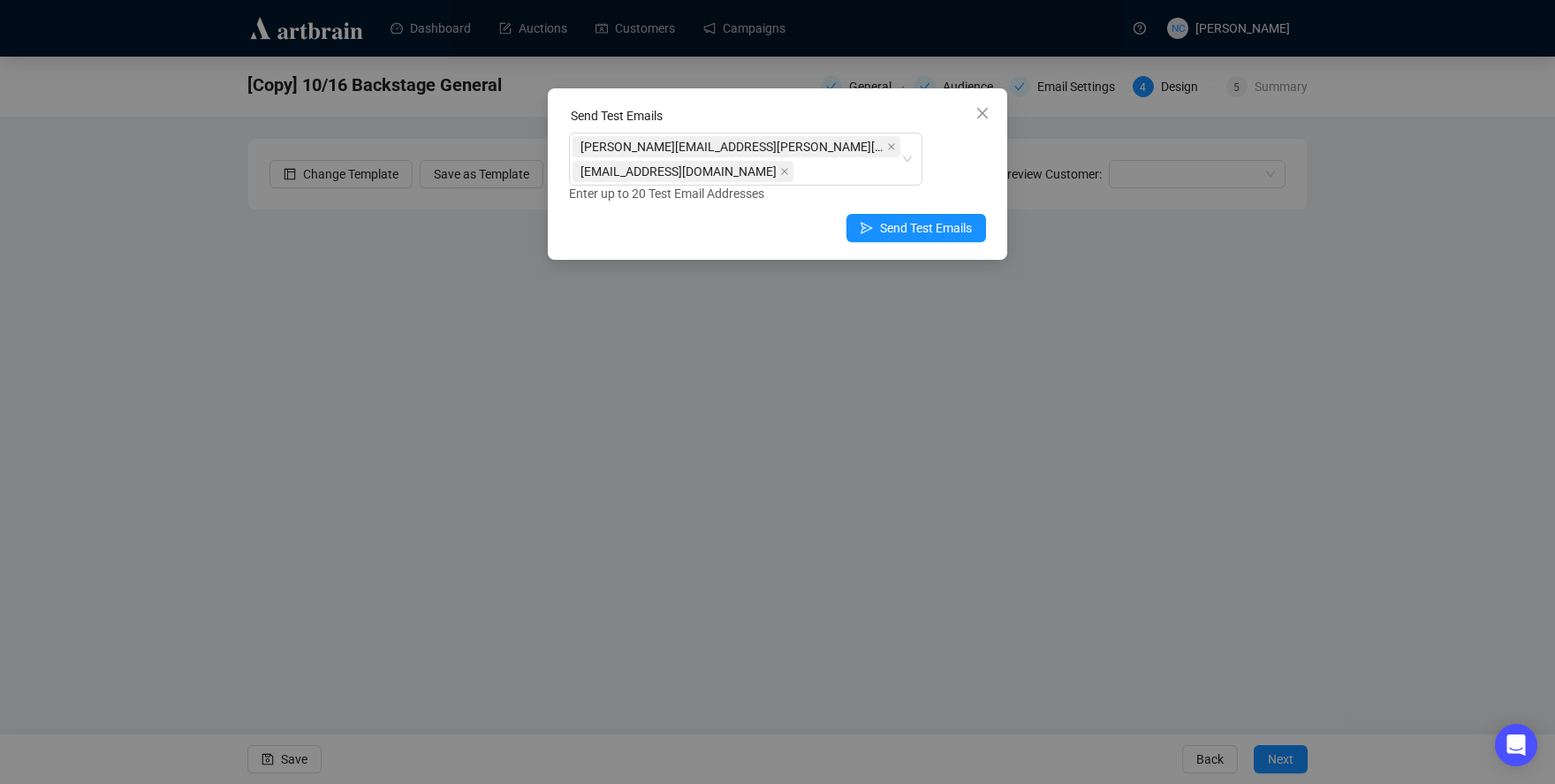
click at [479, 642] on div "Send Test Emails shawn.leventhal@gmail.com nickcheng.ust@gmail.com Enter up to …" at bounding box center [777, 392] width 1555 height 784
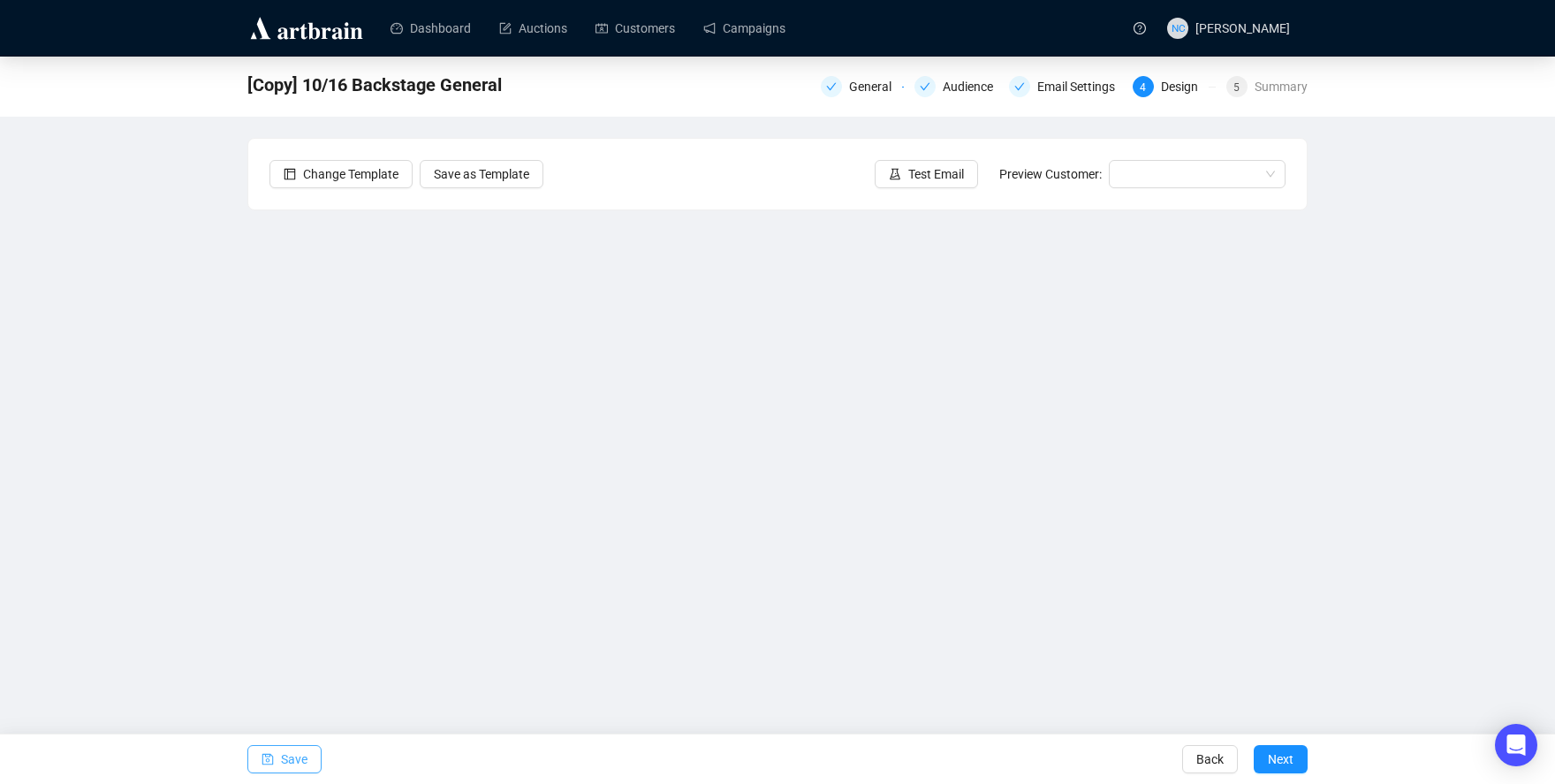
click at [281, 768] on span "Save" at bounding box center [294, 758] width 26 height 49
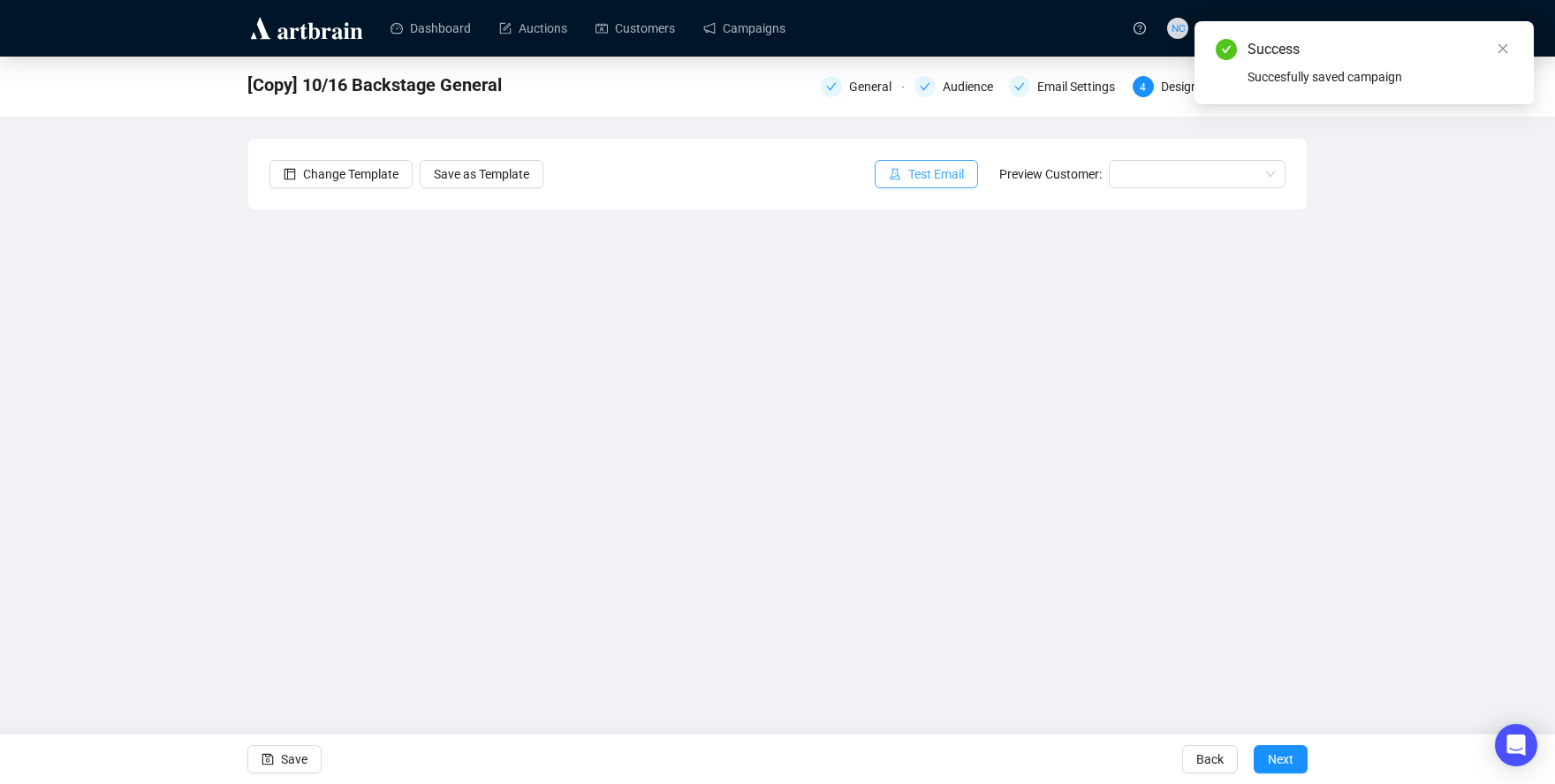
click at [930, 170] on span "Test Email" at bounding box center [936, 173] width 56 height 19
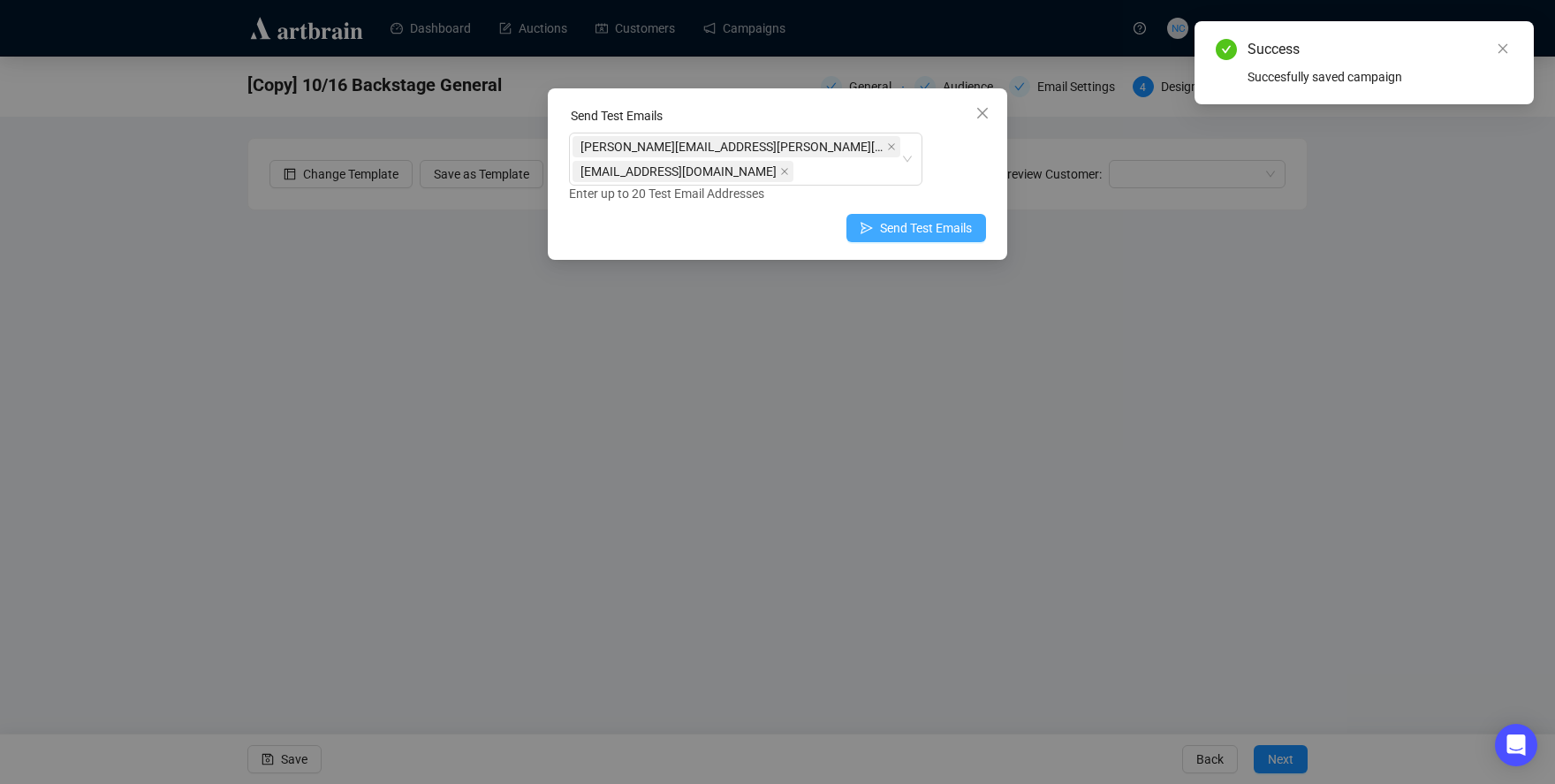
click at [908, 218] on span "Send Test Emails" at bounding box center [926, 227] width 92 height 19
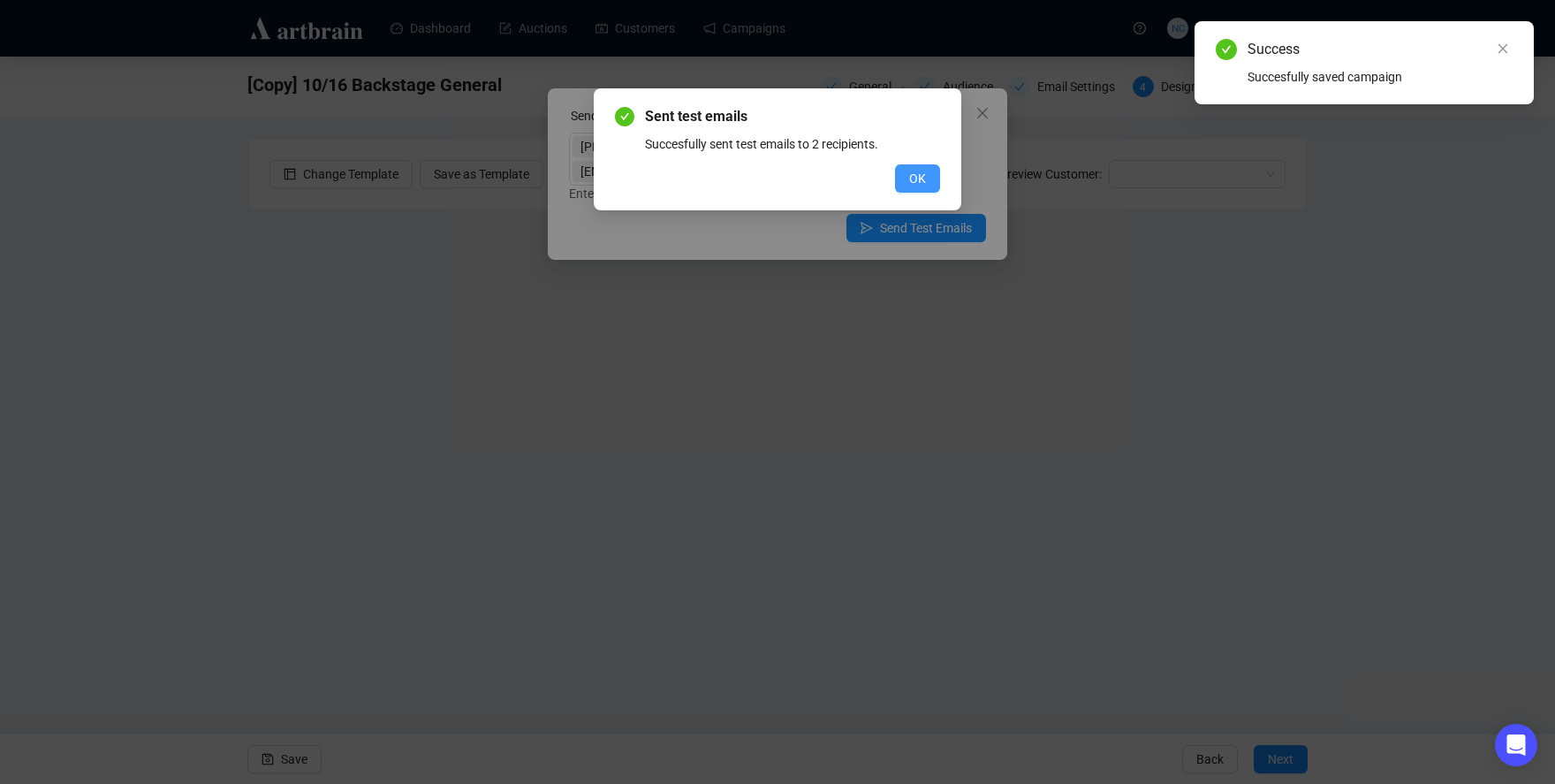
click at [927, 175] on button "OK" at bounding box center [917, 178] width 45 height 28
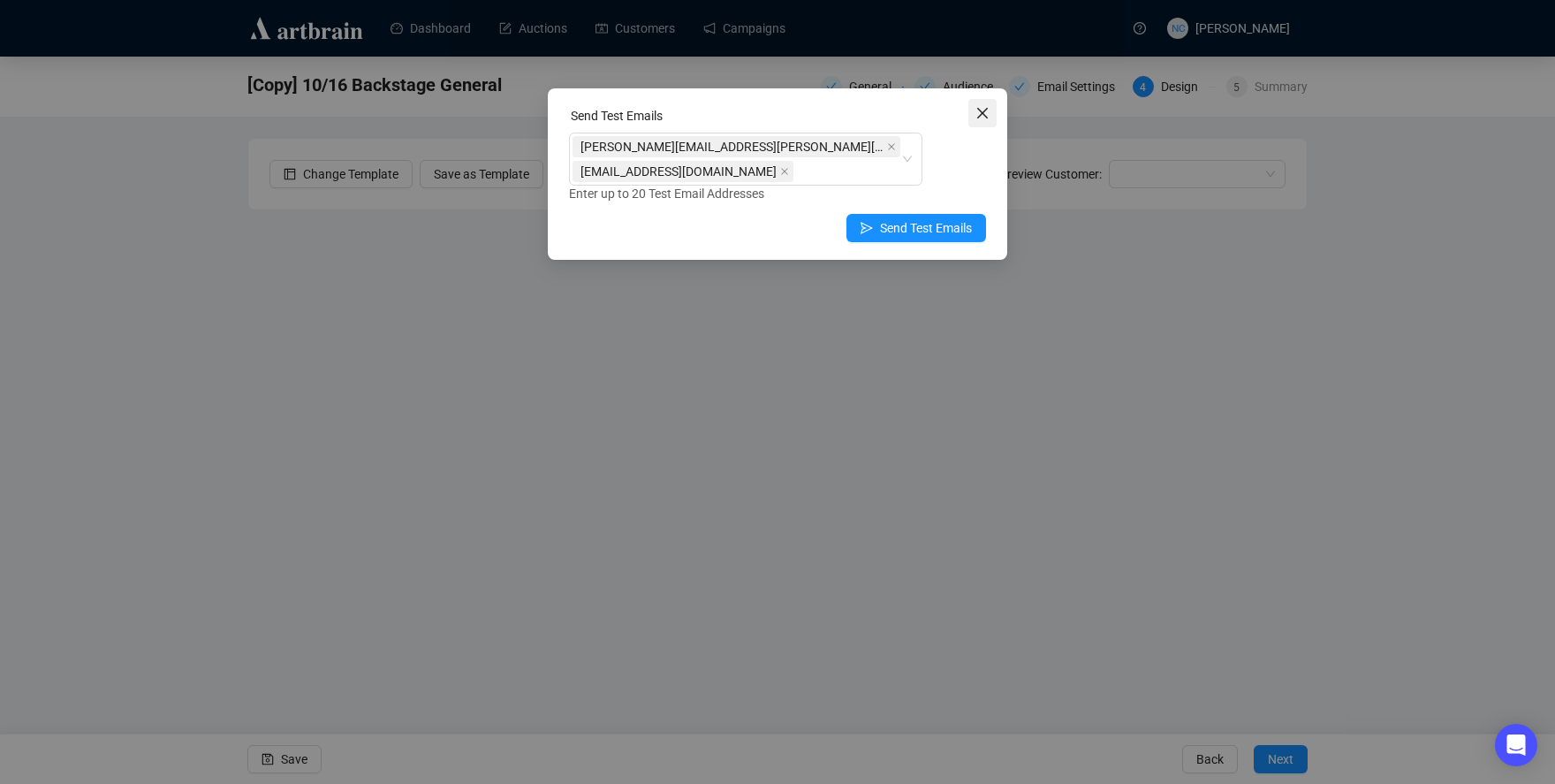
click at [985, 100] on button "Close" at bounding box center [982, 113] width 28 height 28
